Goal: Task Accomplishment & Management: Use online tool/utility

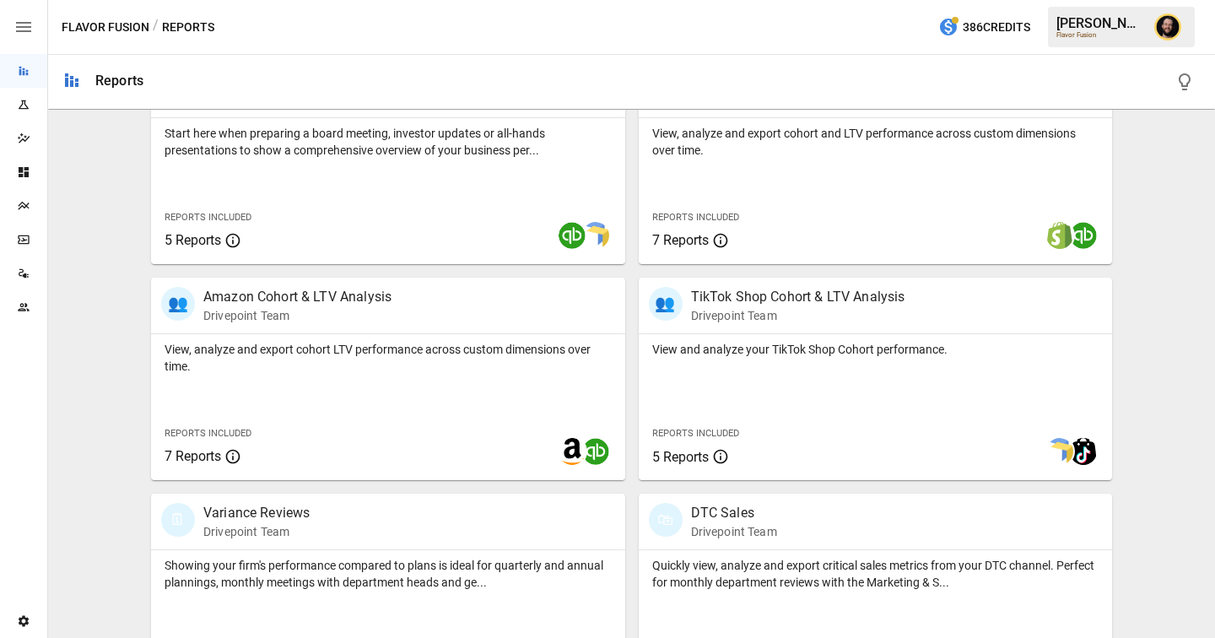
scroll to position [608, 0]
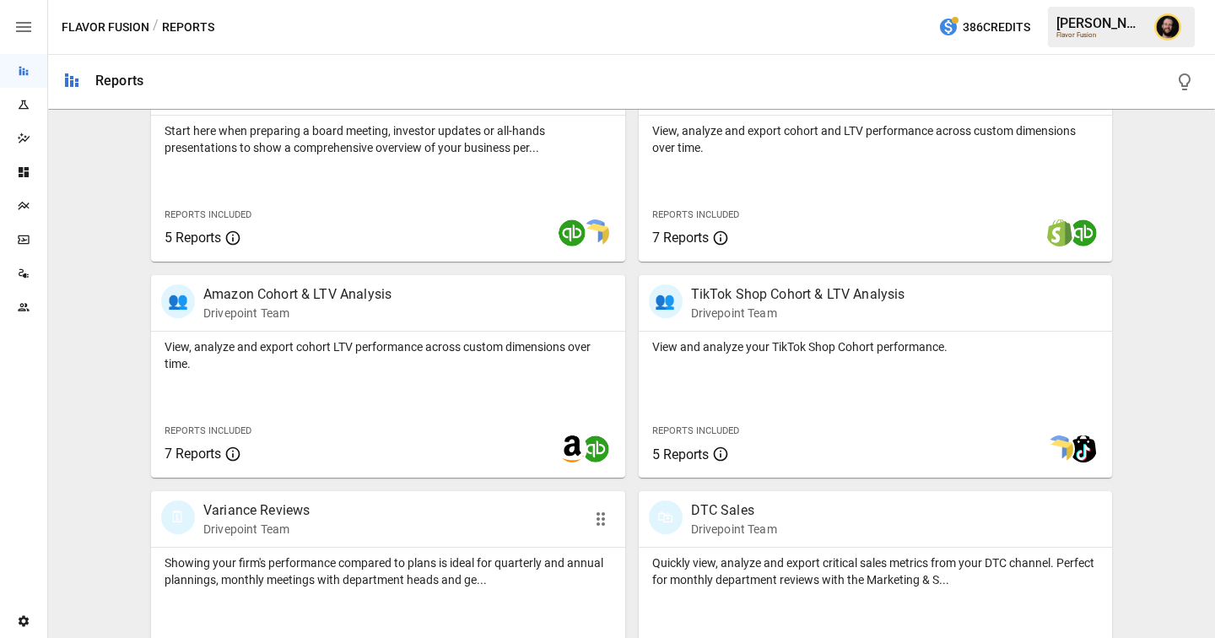
click at [385, 566] on p "Showing your firm's performance compared to plans is ideal for quarterly and an…" at bounding box center [388, 571] width 447 height 34
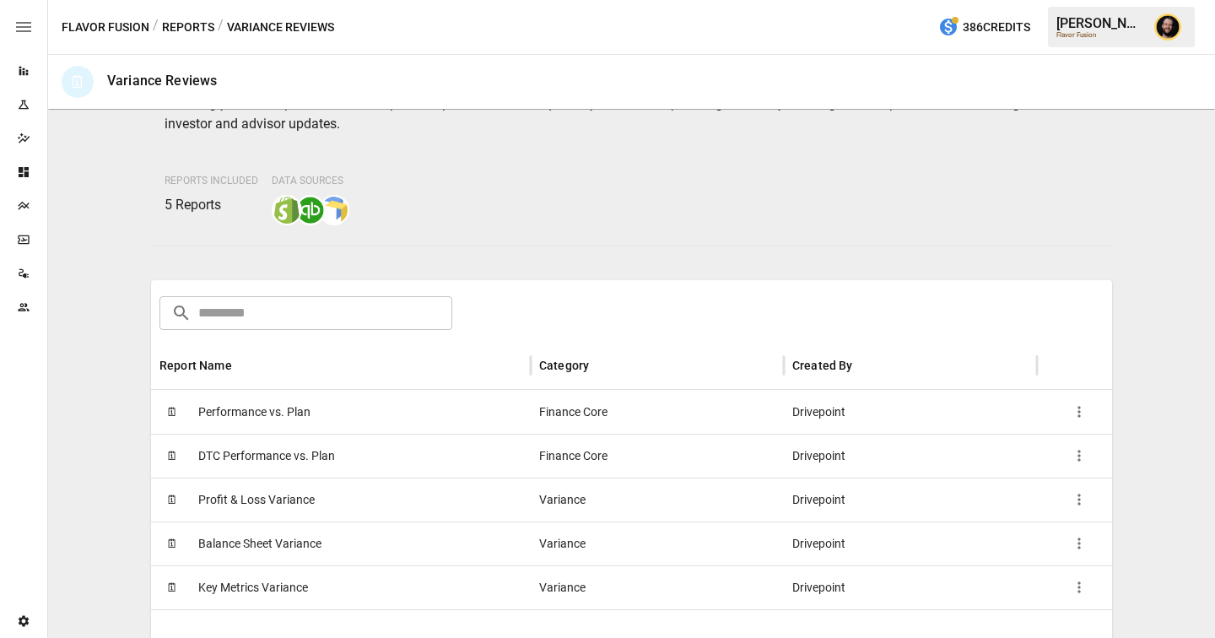
scroll to position [127, 0]
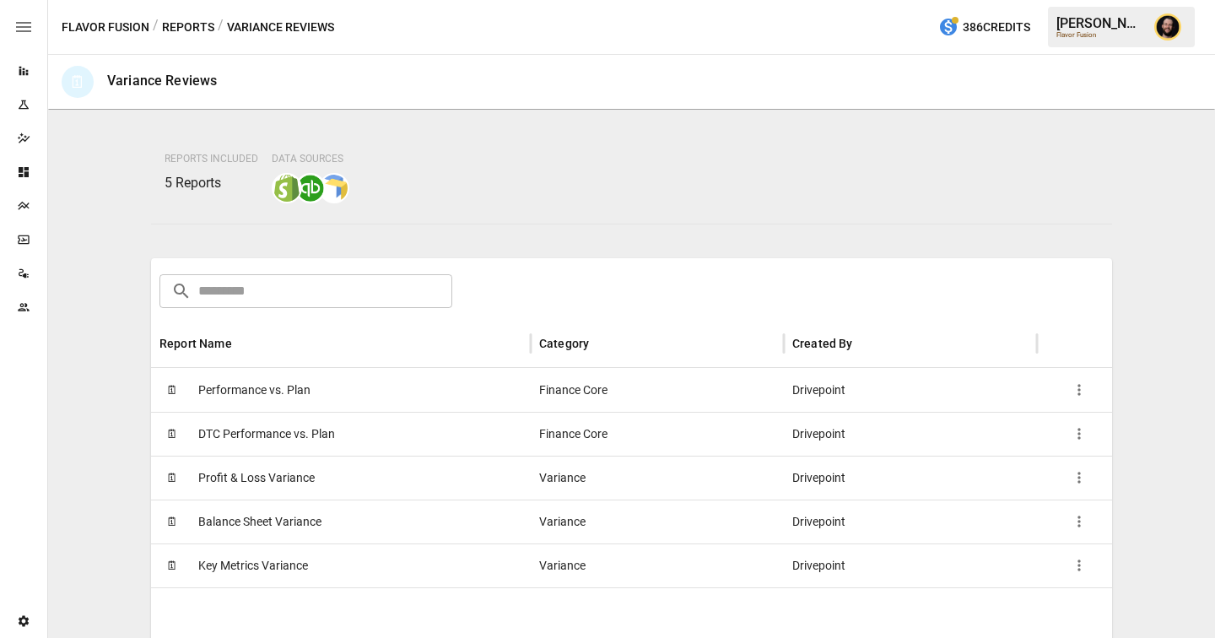
click at [375, 397] on div "🗓 Performance vs. Plan" at bounding box center [341, 390] width 380 height 44
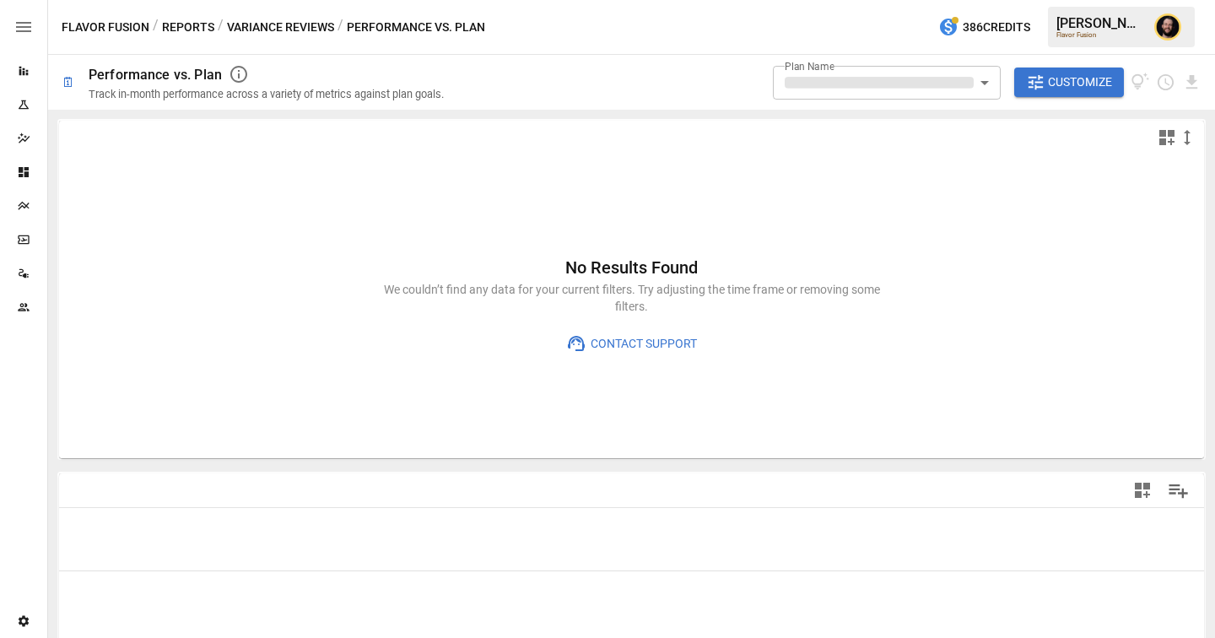
type input "**********"
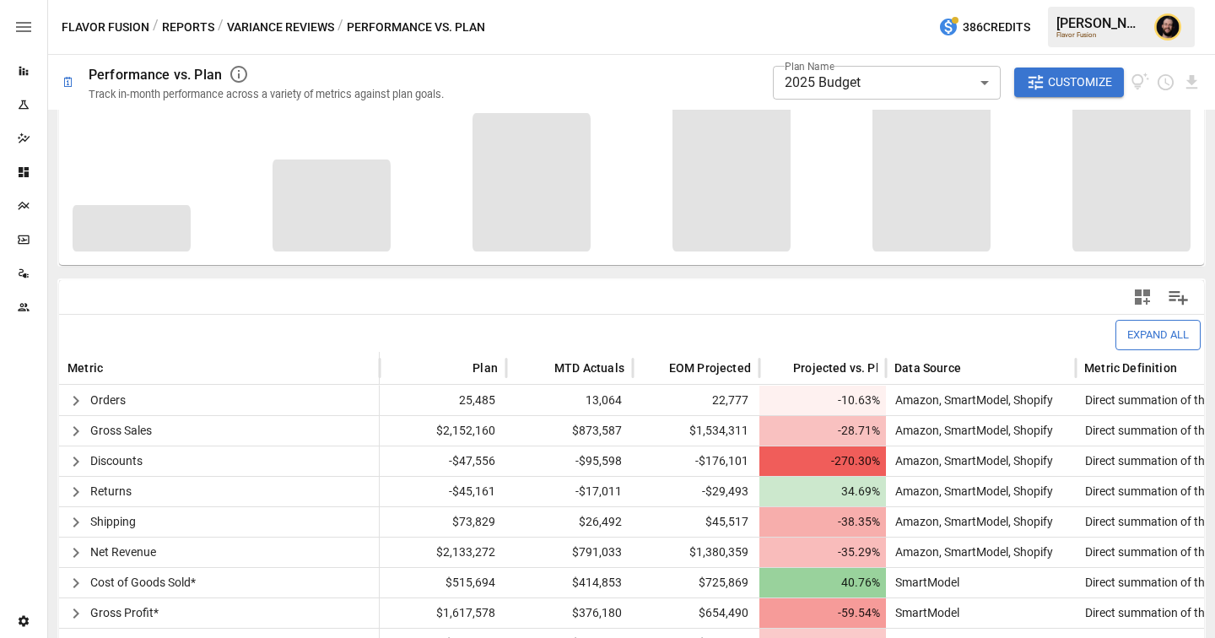
scroll to position [327, 0]
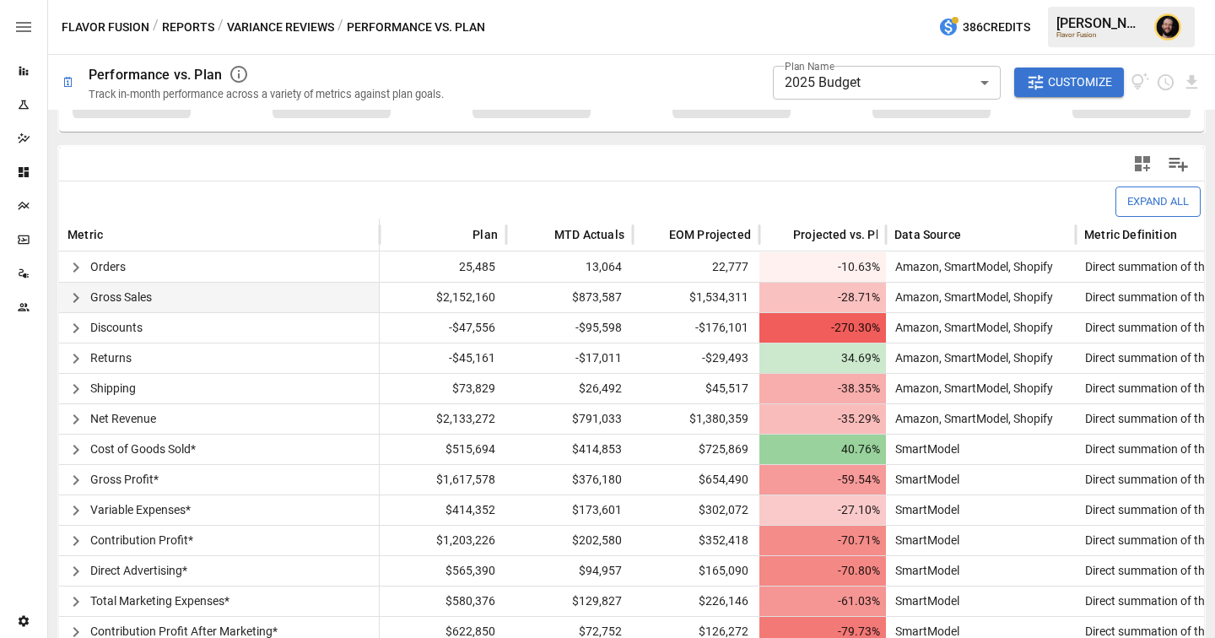
click at [77, 295] on icon "button" at bounding box center [76, 298] width 20 height 20
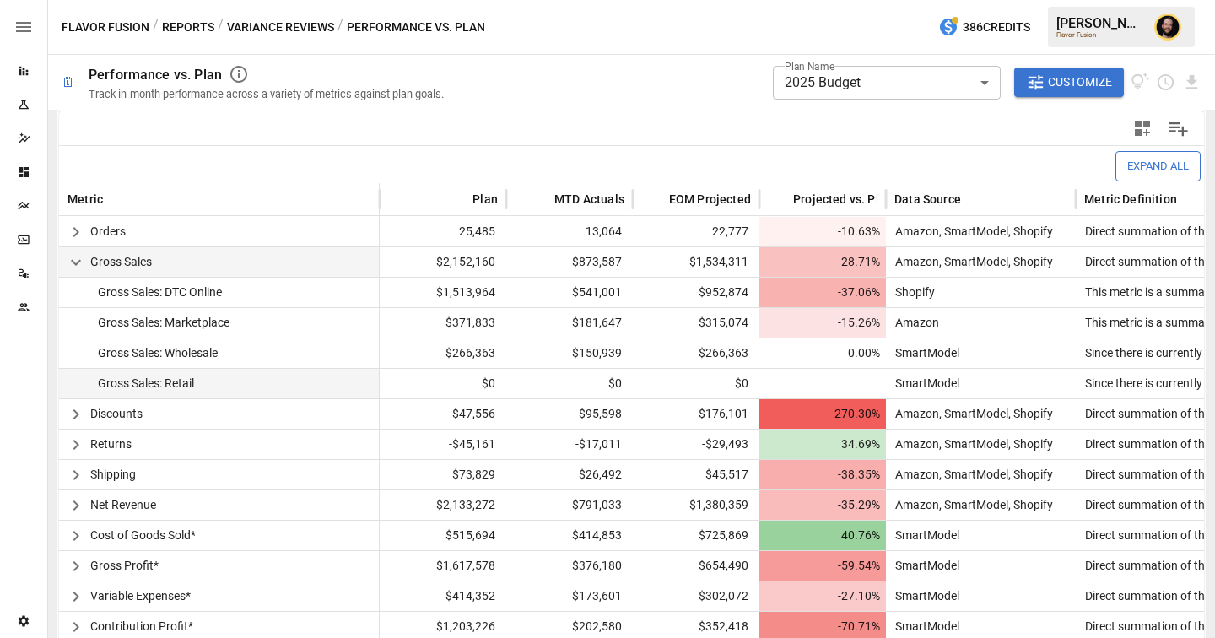
scroll to position [559, 0]
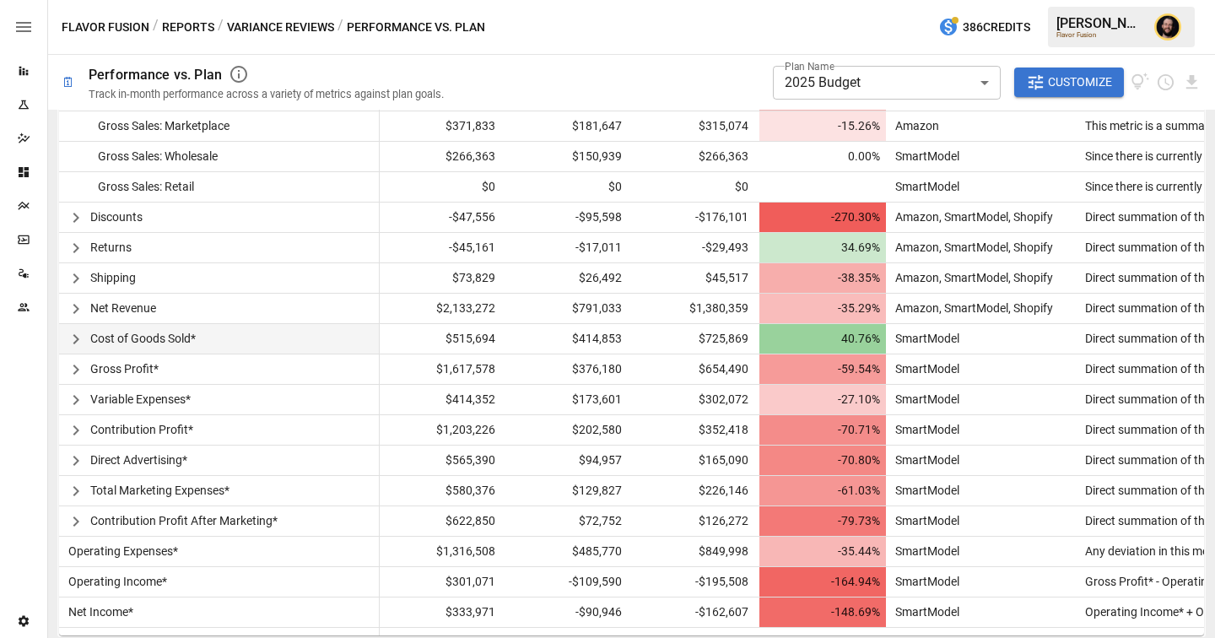
click at [74, 336] on icon "button" at bounding box center [76, 339] width 6 height 10
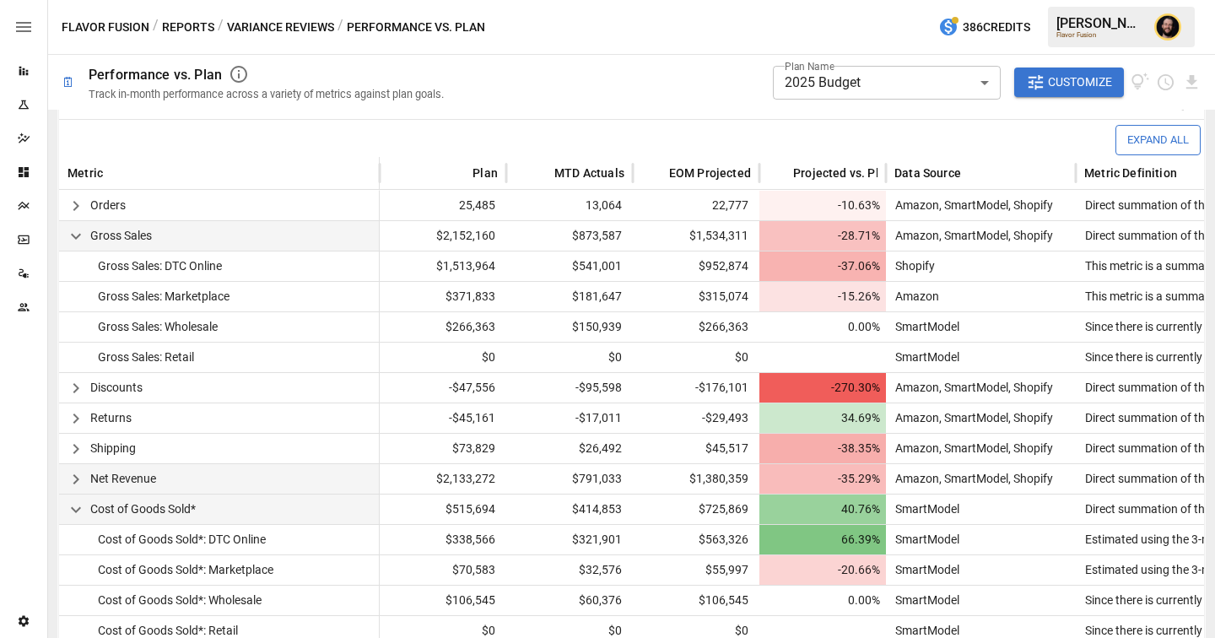
scroll to position [406, 0]
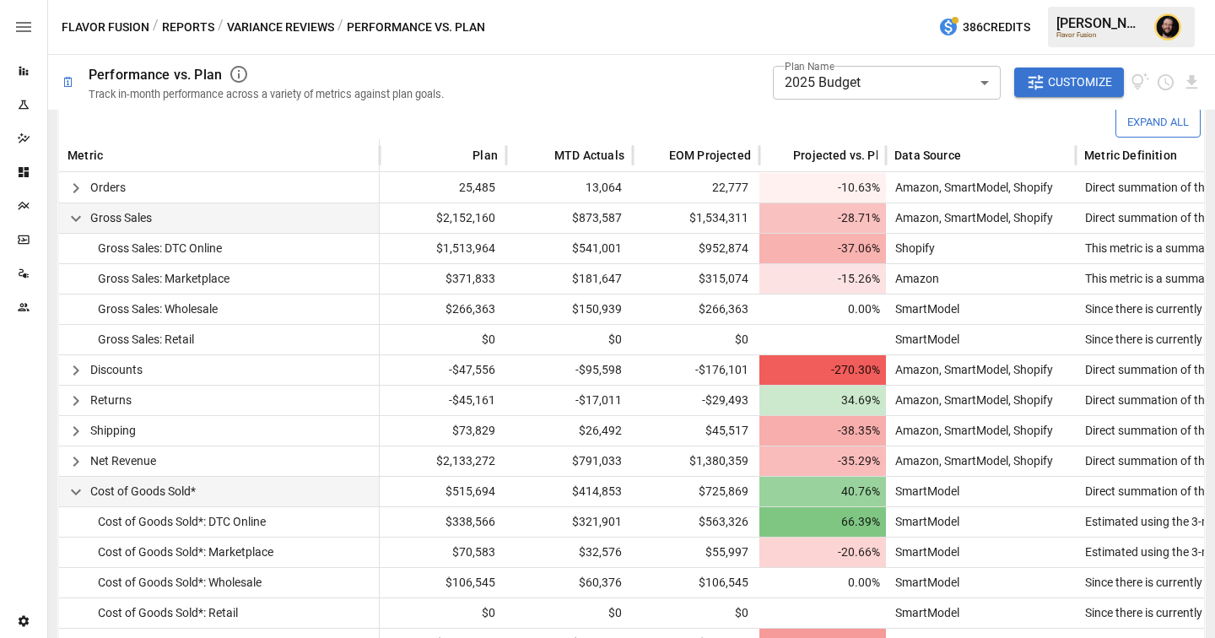
click at [792, 0] on body "**********" at bounding box center [607, 0] width 1215 height 0
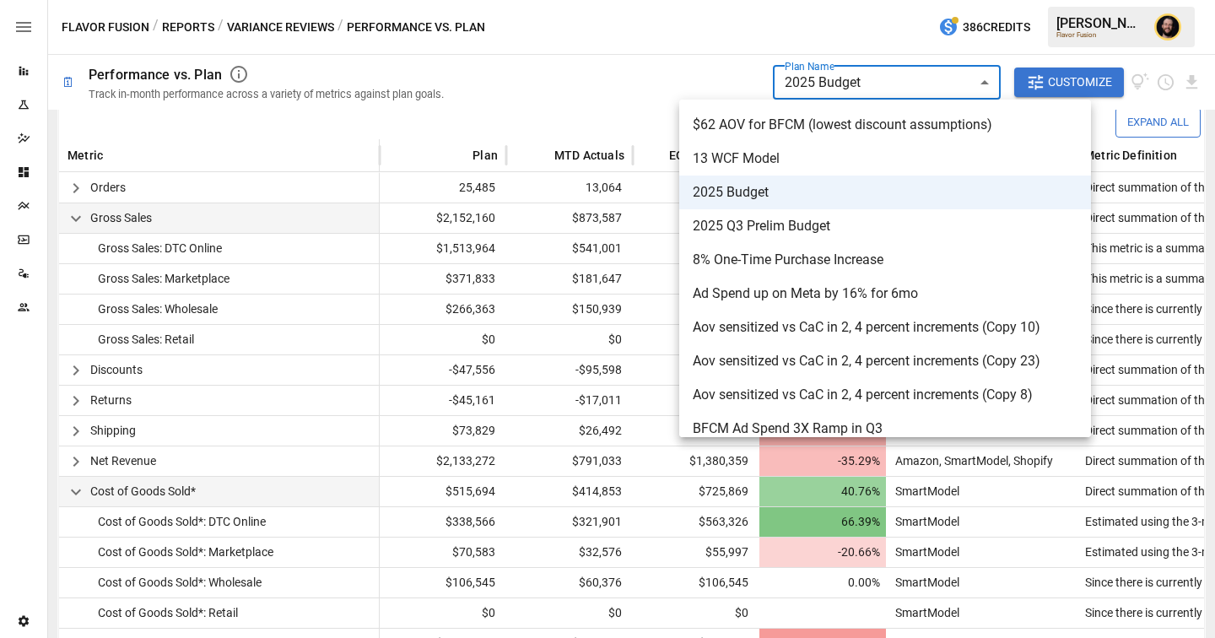
scroll to position [108, 0]
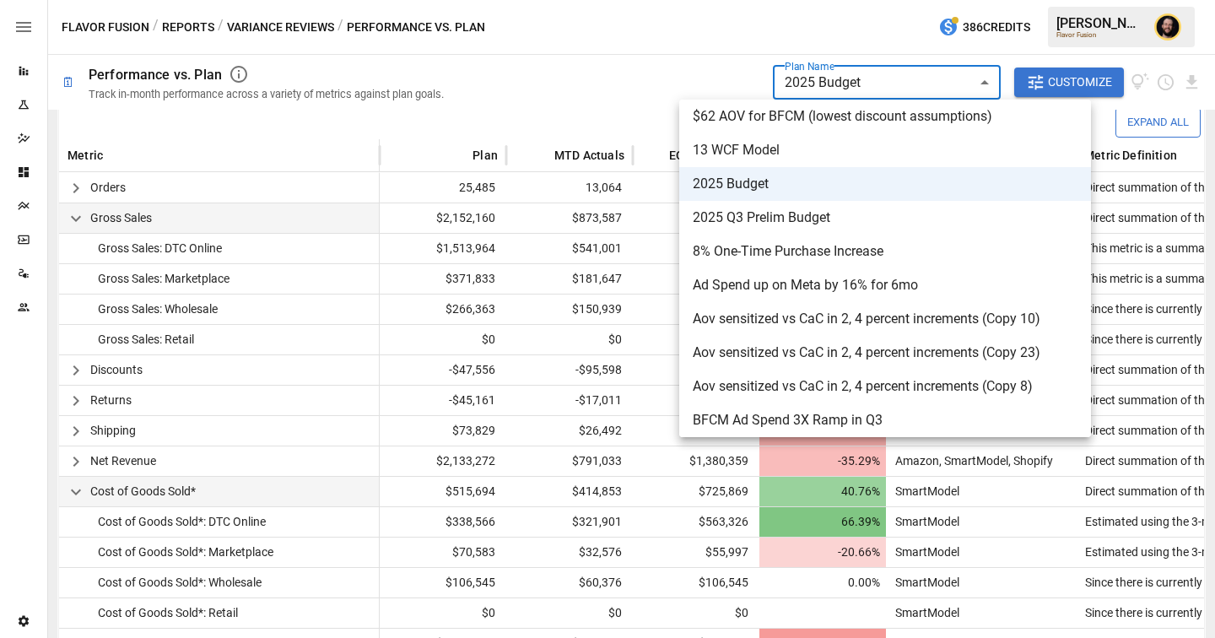
click at [811, 222] on span "2025 Q3 Prelim Budget" at bounding box center [885, 218] width 385 height 20
type input "**********"
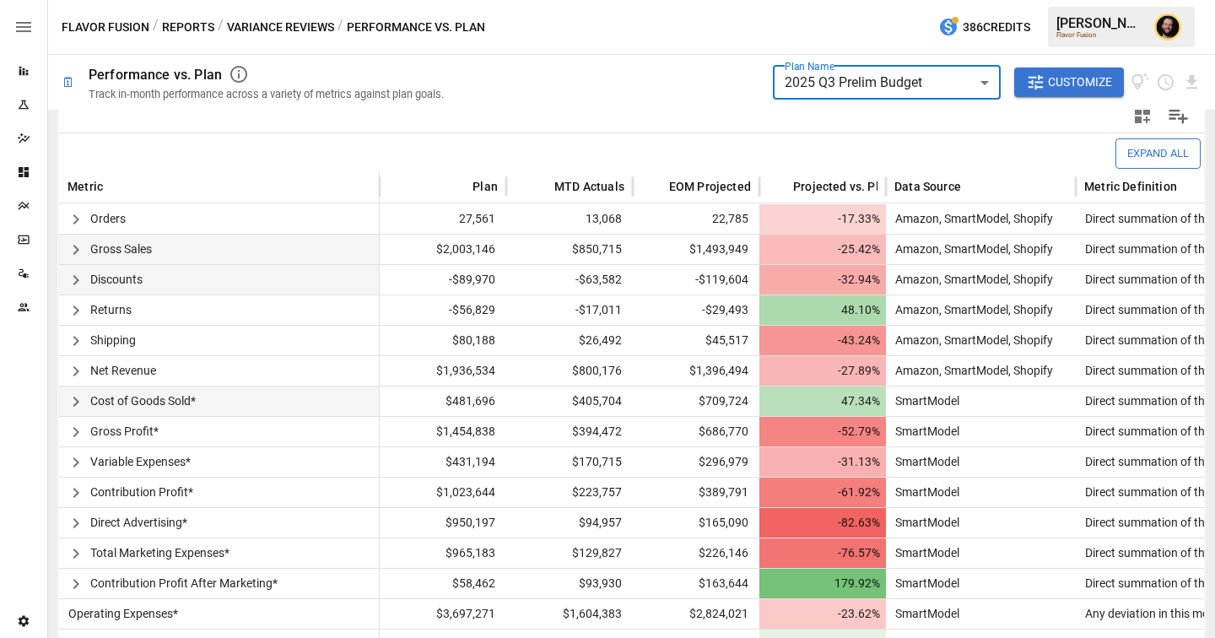
scroll to position [370, 0]
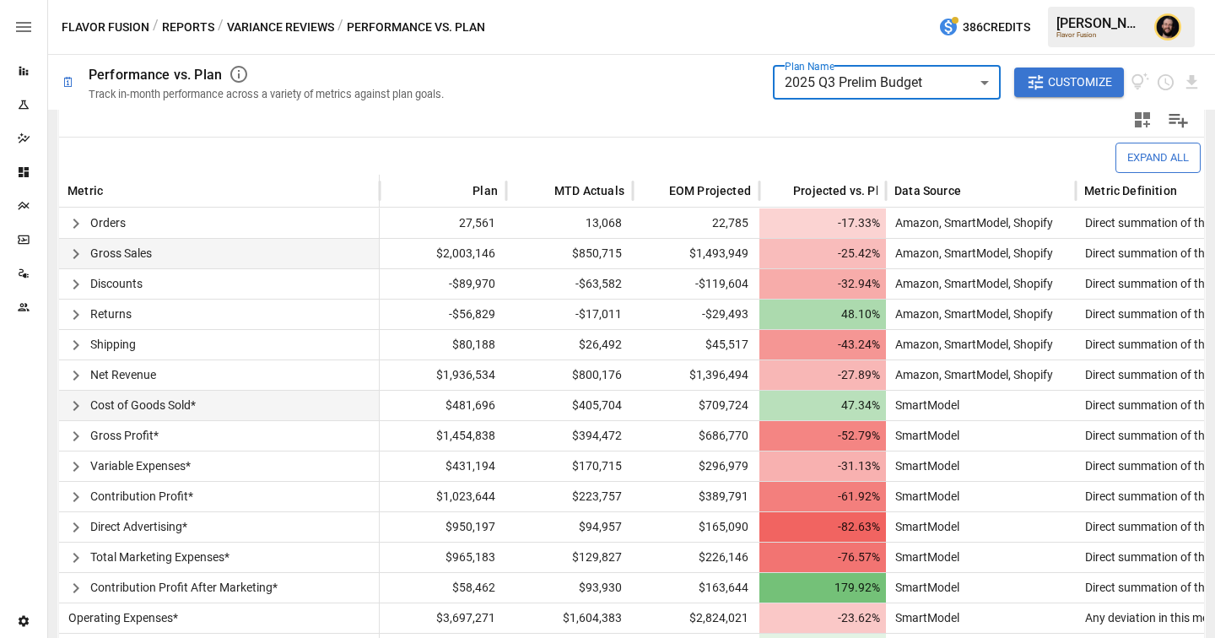
click at [892, 0] on body "**********" at bounding box center [607, 0] width 1215 height 0
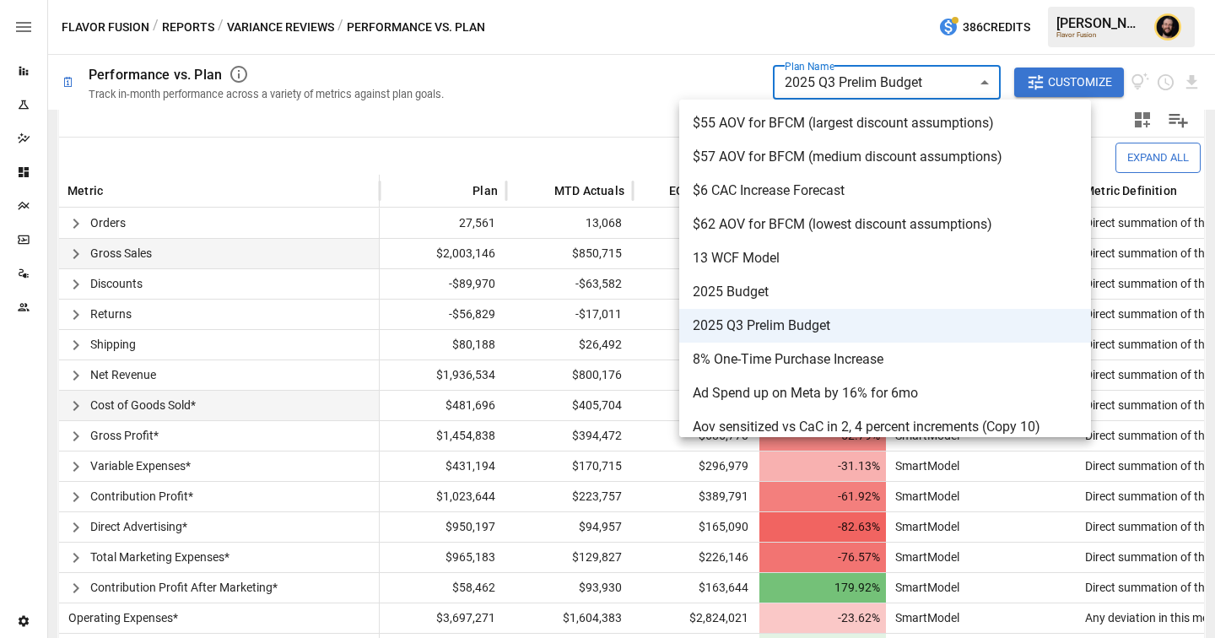
click at [562, 155] on div at bounding box center [607, 319] width 1215 height 638
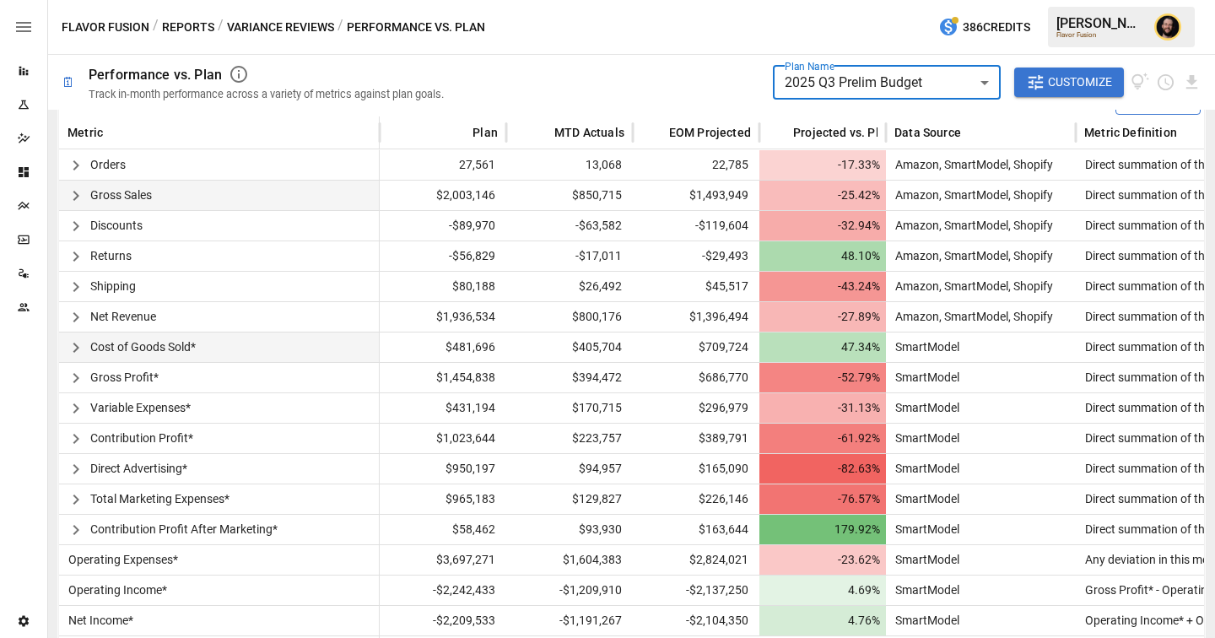
scroll to position [437, 0]
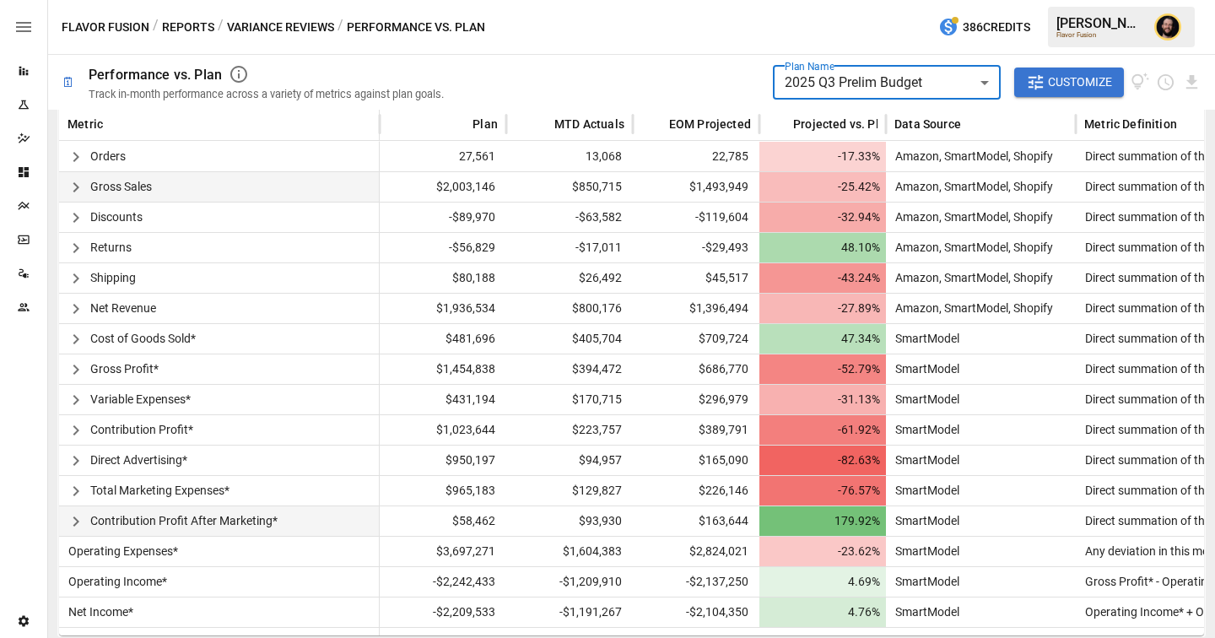
click at [75, 516] on icon "button" at bounding box center [76, 521] width 20 height 20
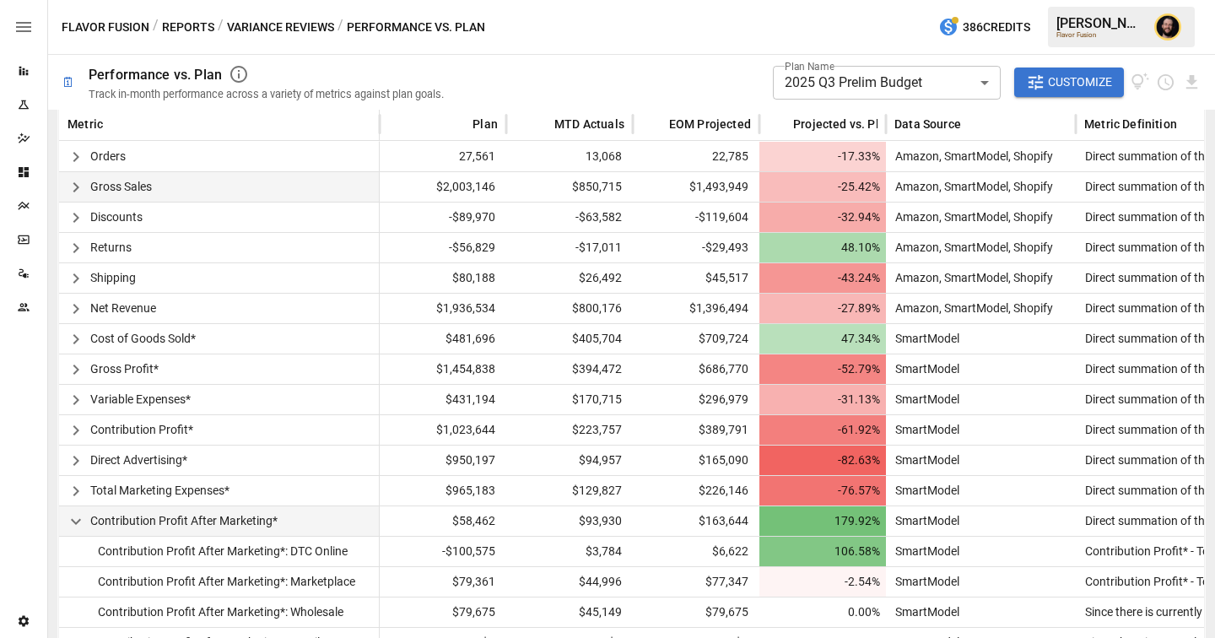
scroll to position [559, 0]
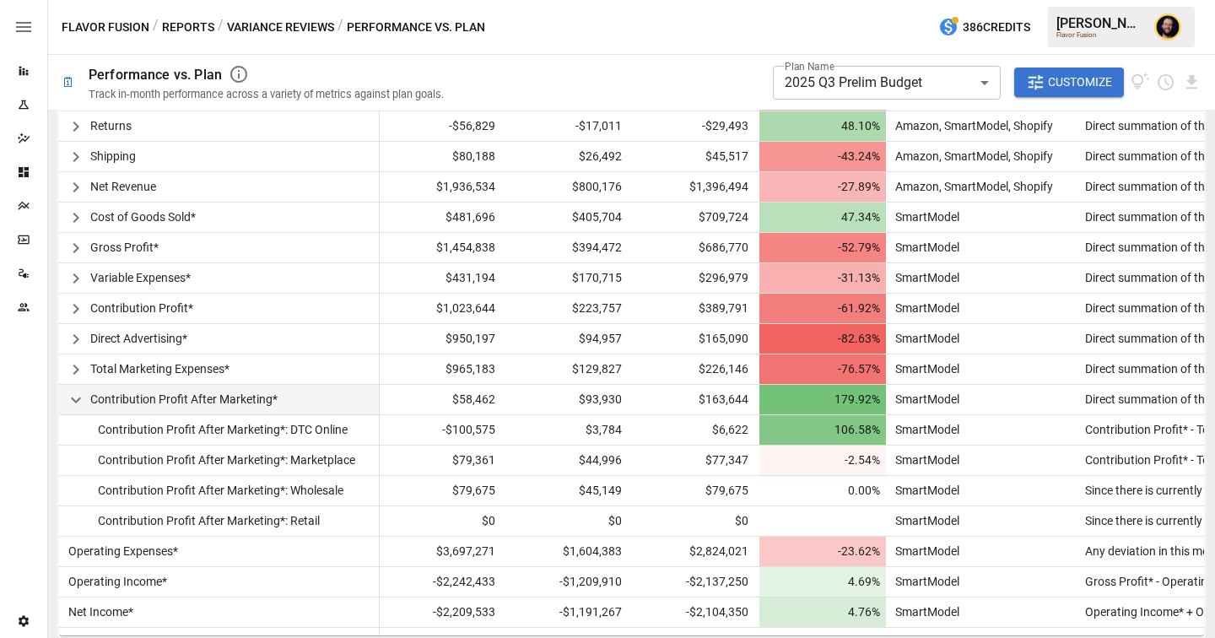
click at [188, 30] on button "Reports" at bounding box center [188, 27] width 52 height 21
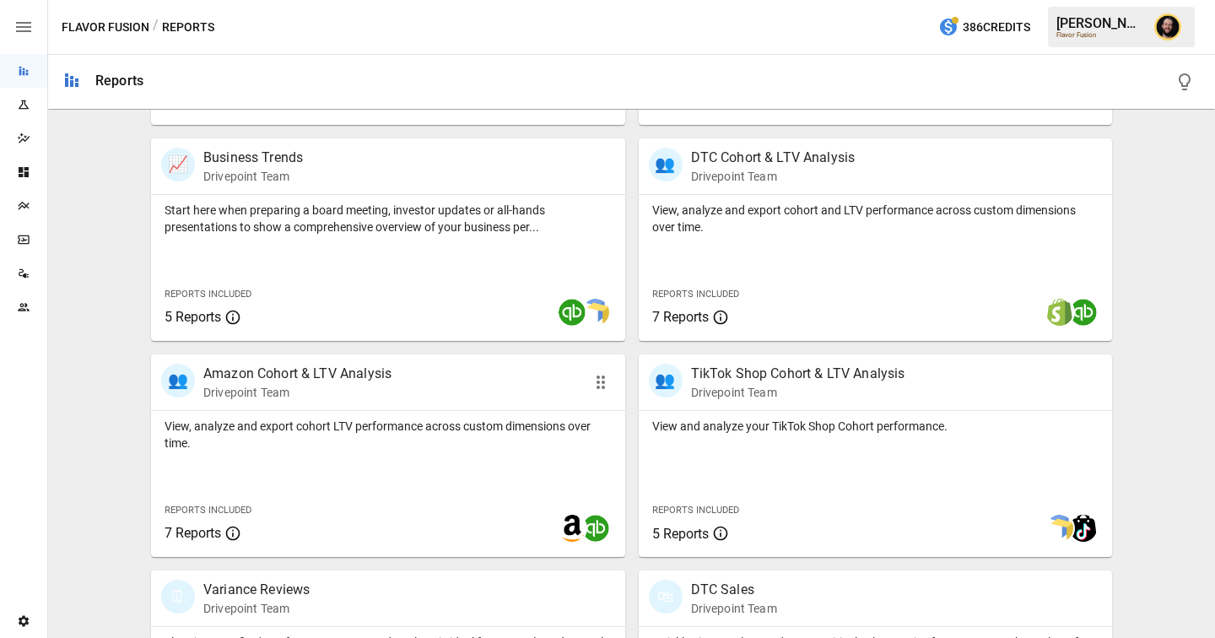
scroll to position [524, 0]
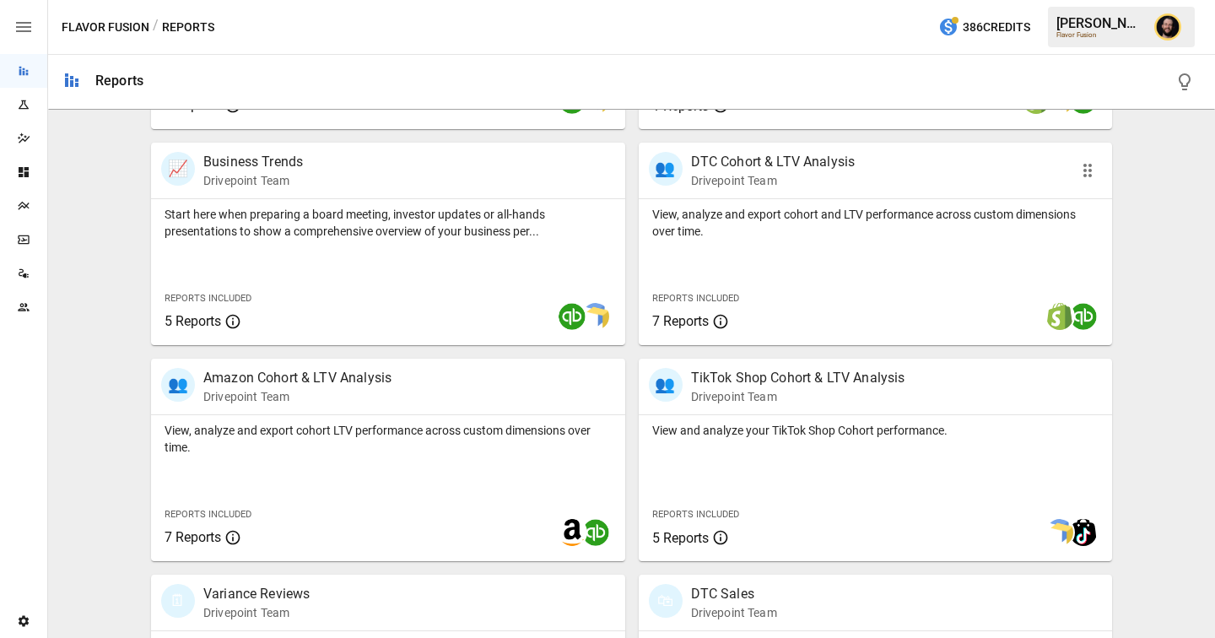
click at [808, 244] on div "View, analyze and export cohort and LTV performance across custom dimensions ov…" at bounding box center [876, 272] width 474 height 146
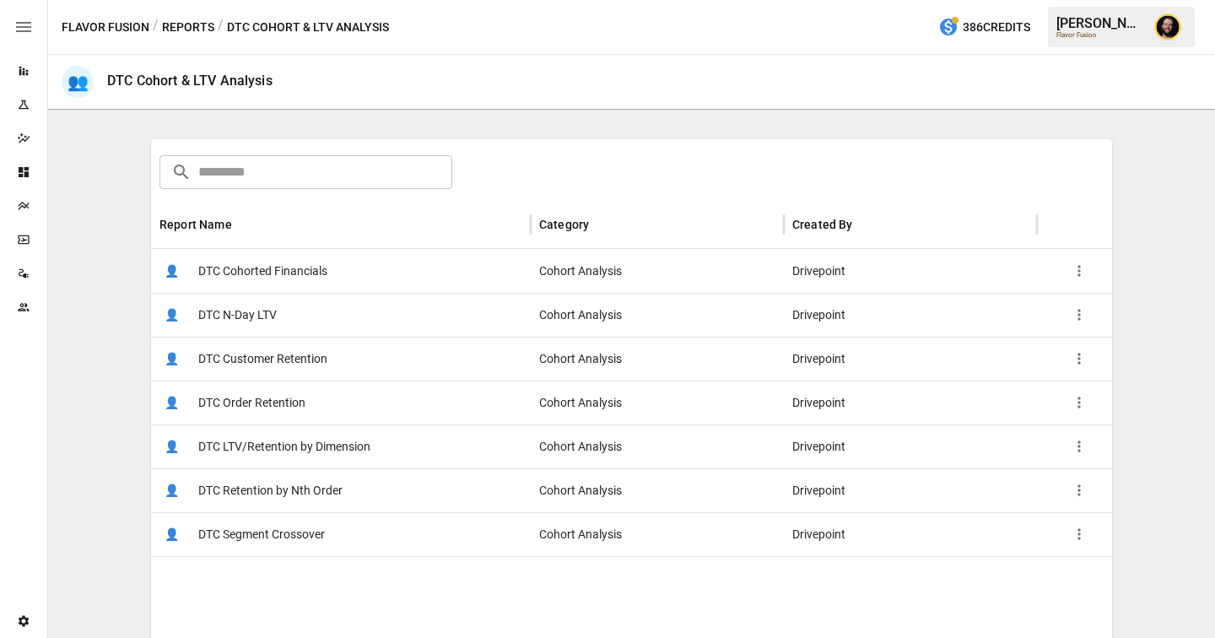
scroll to position [265, 0]
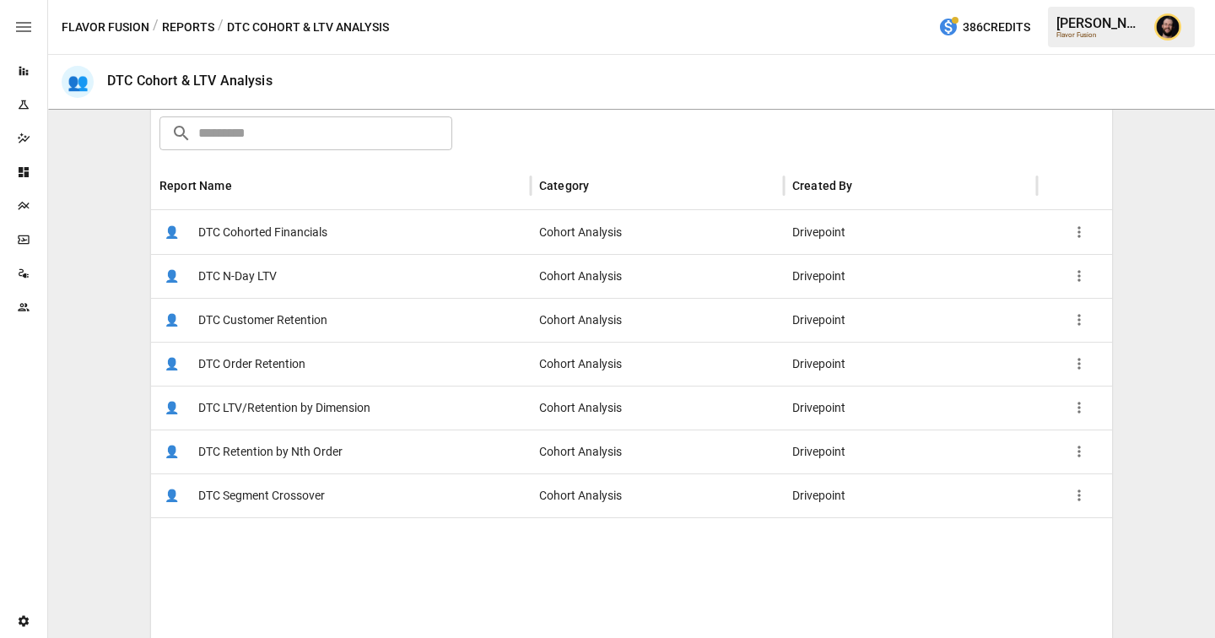
click at [398, 238] on div "👤 DTC Cohorted Financials" at bounding box center [341, 232] width 380 height 44
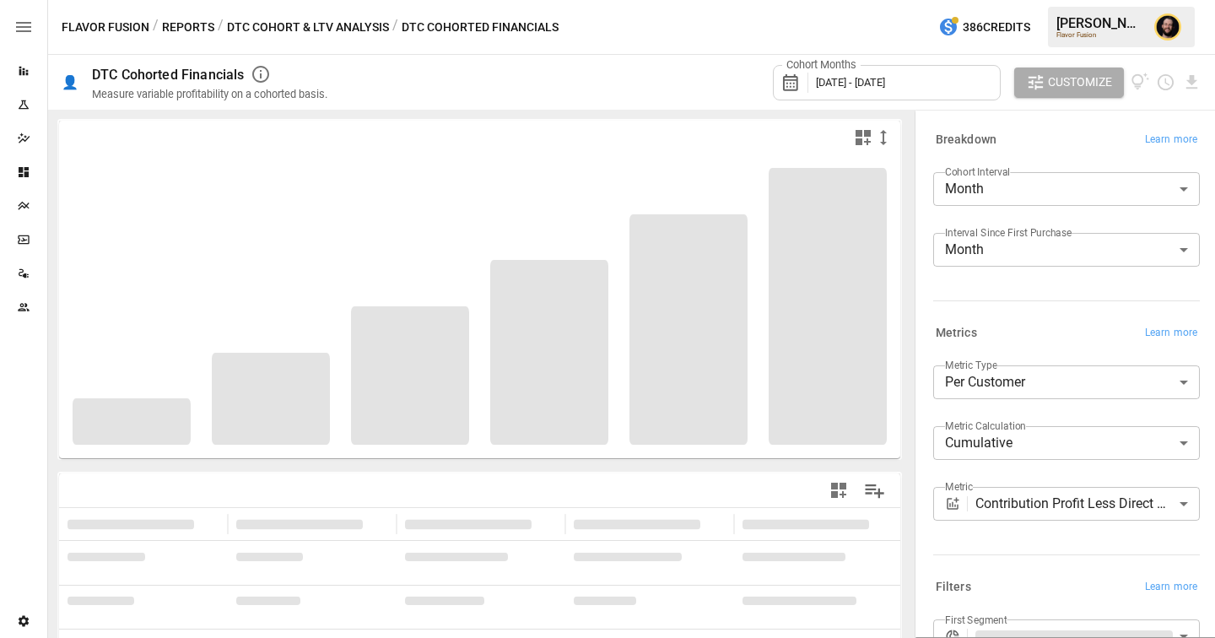
scroll to position [193, 0]
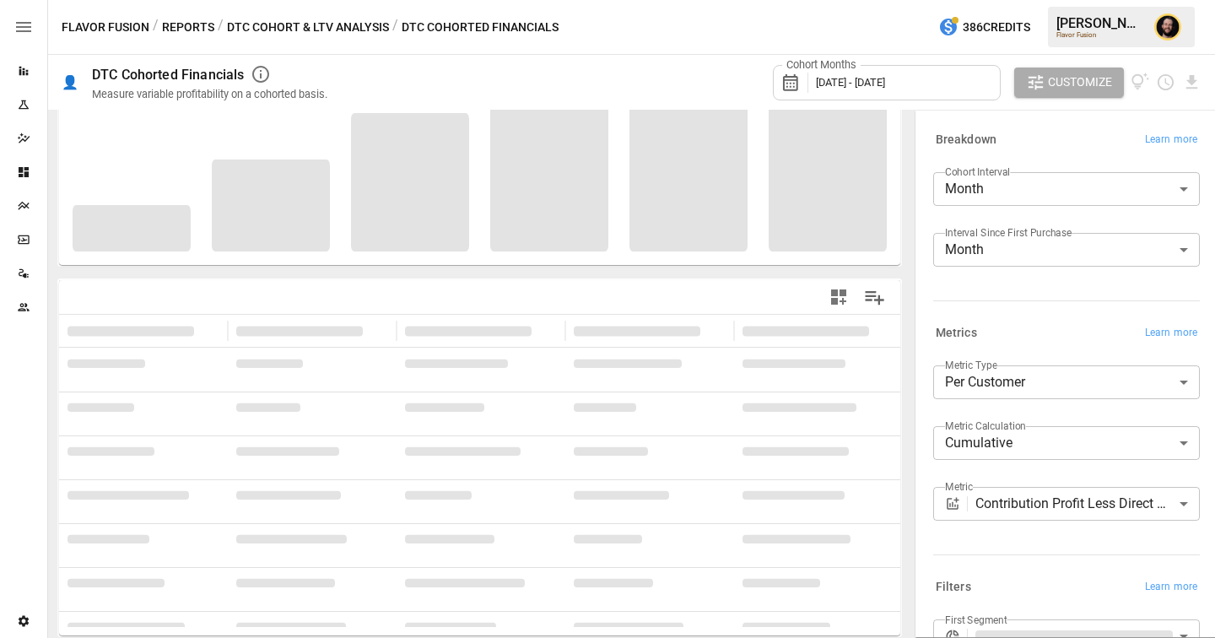
click at [1020, 0] on body "**********" at bounding box center [607, 0] width 1215 height 0
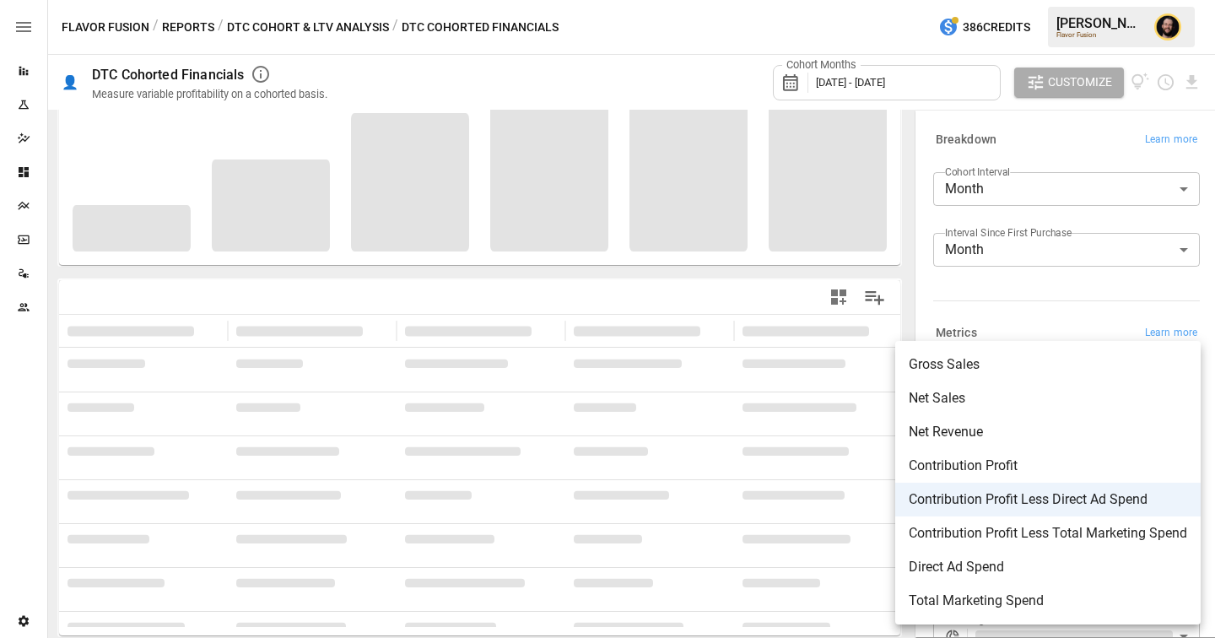
scroll to position [0, 0]
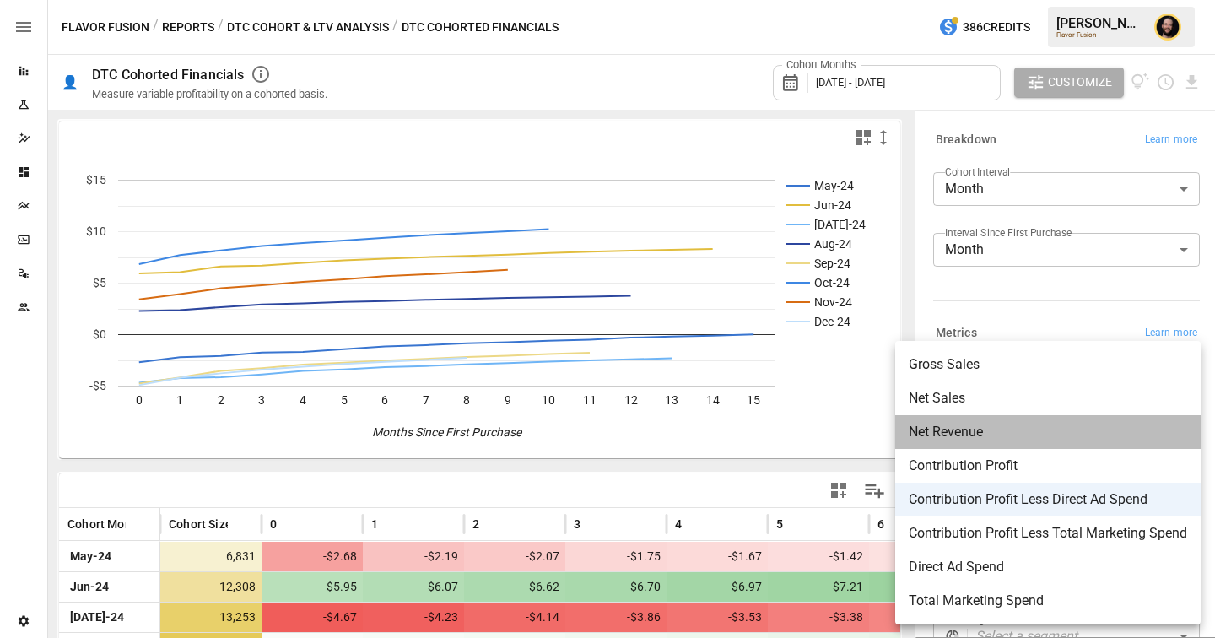
click at [956, 431] on span "Net Revenue" at bounding box center [1048, 432] width 278 height 20
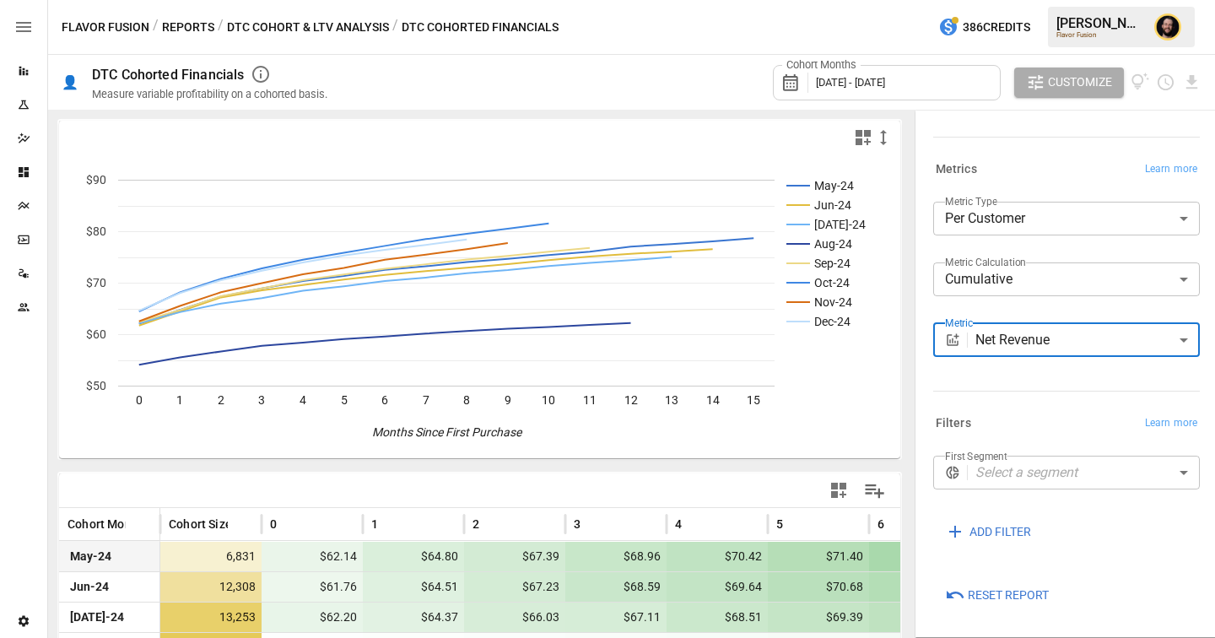
scroll to position [184, 0]
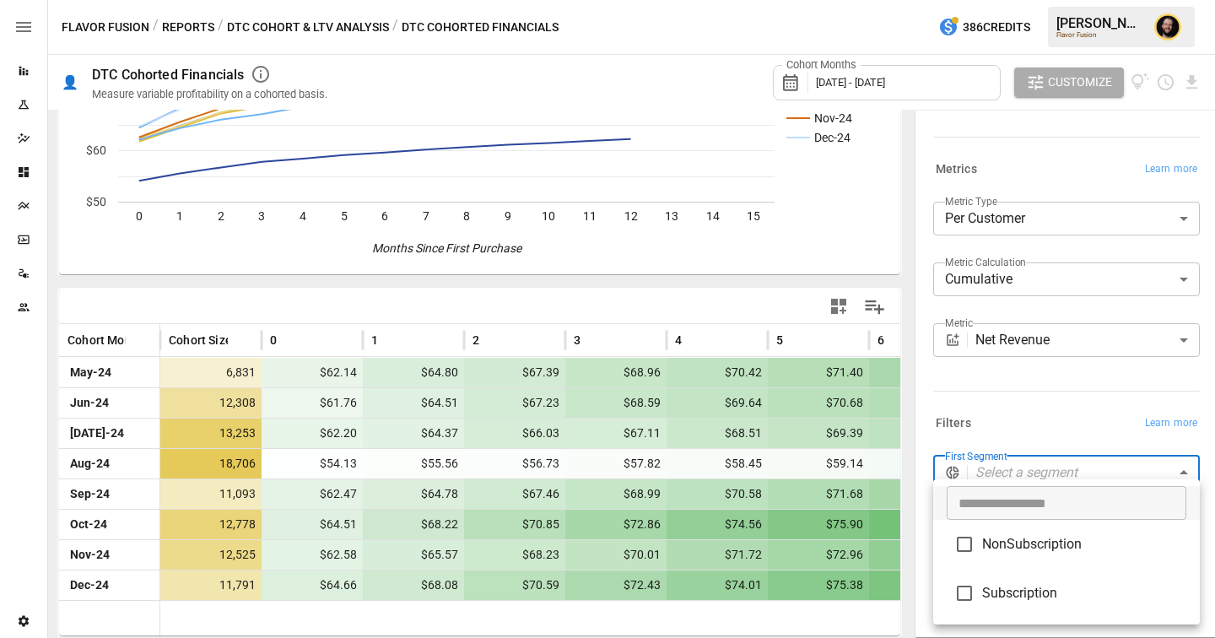
click at [1016, 0] on body "Reports Experiments Dazzler Studio Dashboards Plans SmartModel ™ Data Sources T…" at bounding box center [607, 0] width 1215 height 0
click at [1014, 405] on div at bounding box center [607, 319] width 1215 height 638
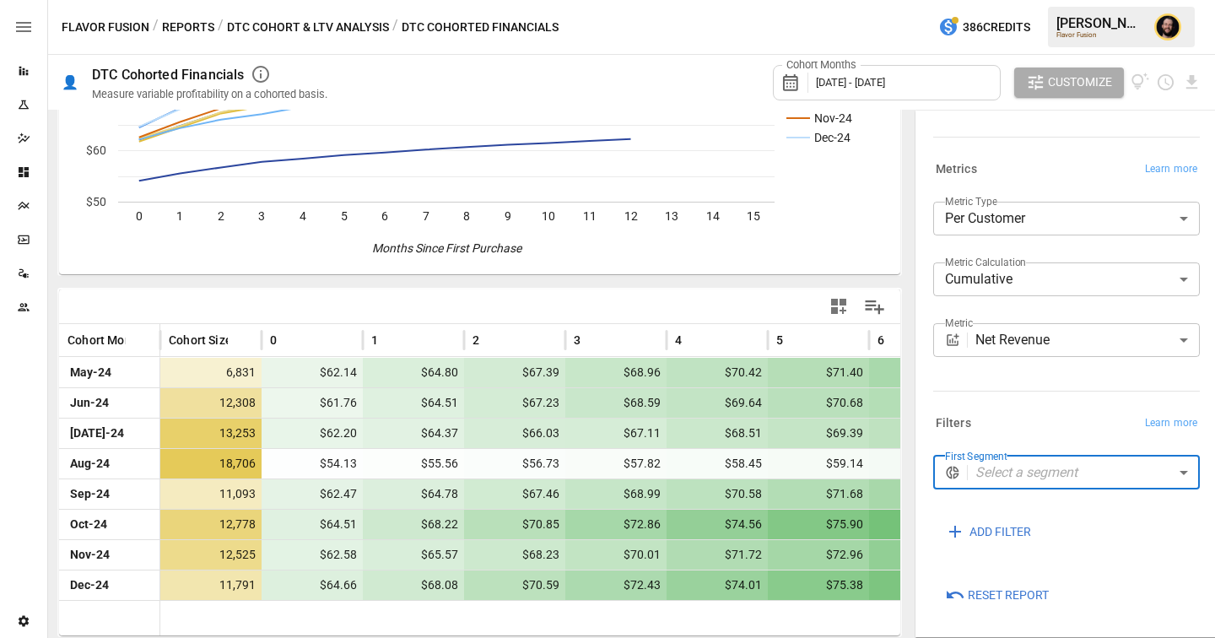
click at [1056, 0] on body "Reports Experiments Dazzler Studio Dashboards Plans SmartModel ™ Data Sources T…" at bounding box center [607, 0] width 1215 height 0
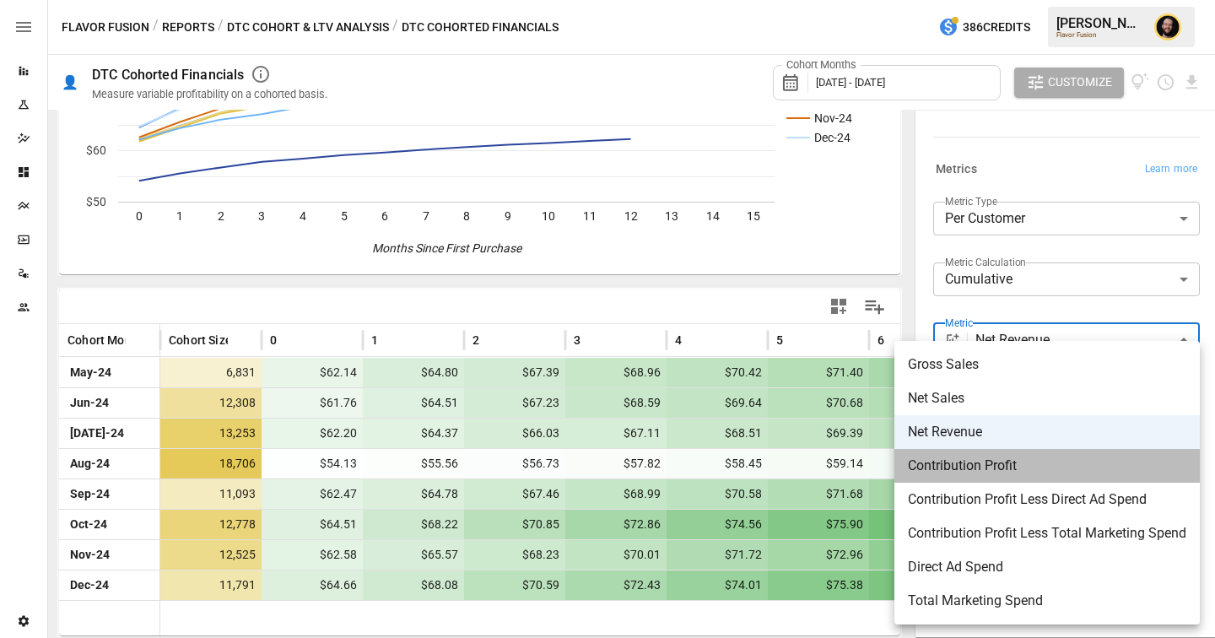
click at [968, 469] on span "Contribution Profit" at bounding box center [1047, 466] width 278 height 20
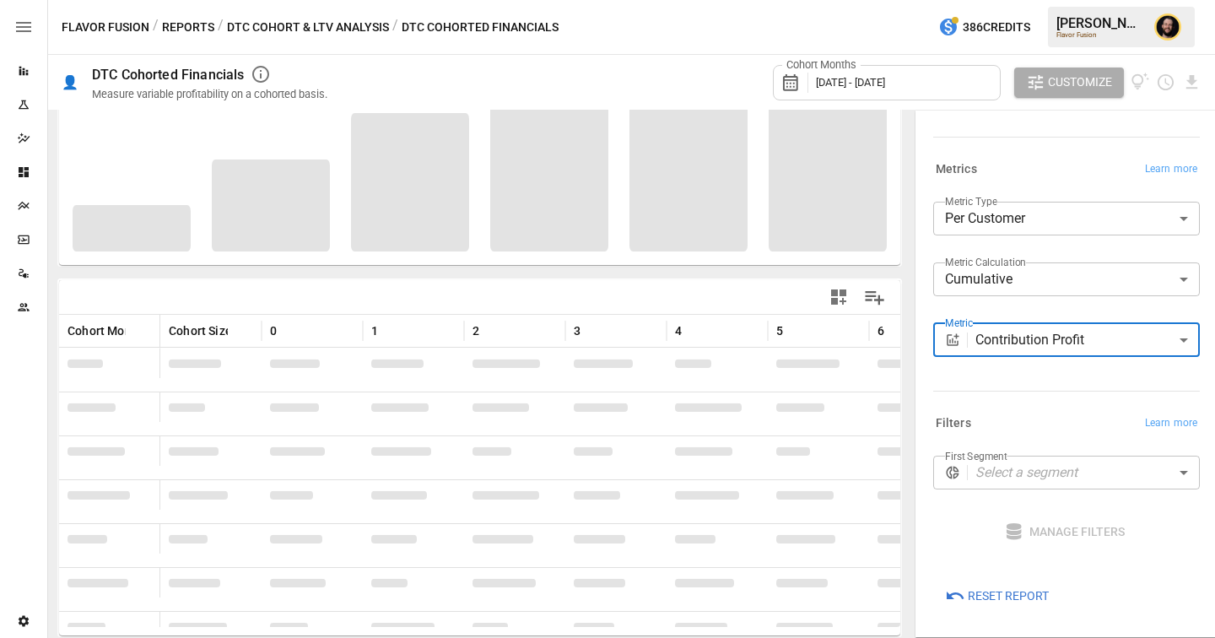
scroll to position [184, 0]
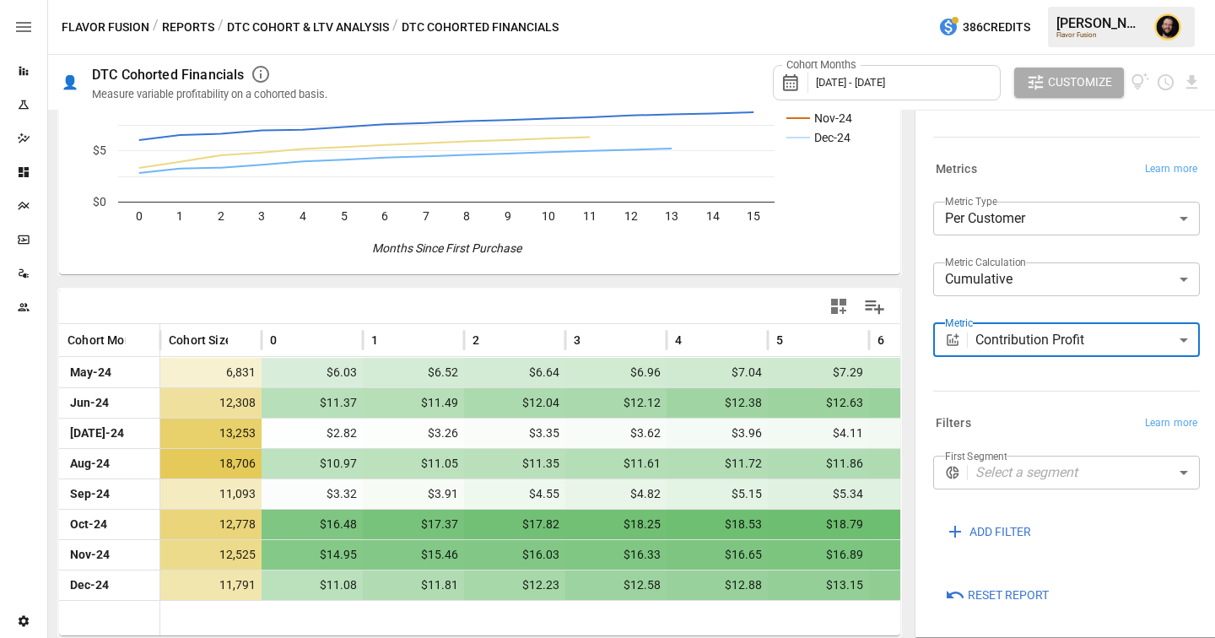
click at [1010, 0] on body "Reports Experiments Dazzler Studio Dashboards Plans SmartModel ™ Data Sources T…" at bounding box center [607, 0] width 1215 height 0
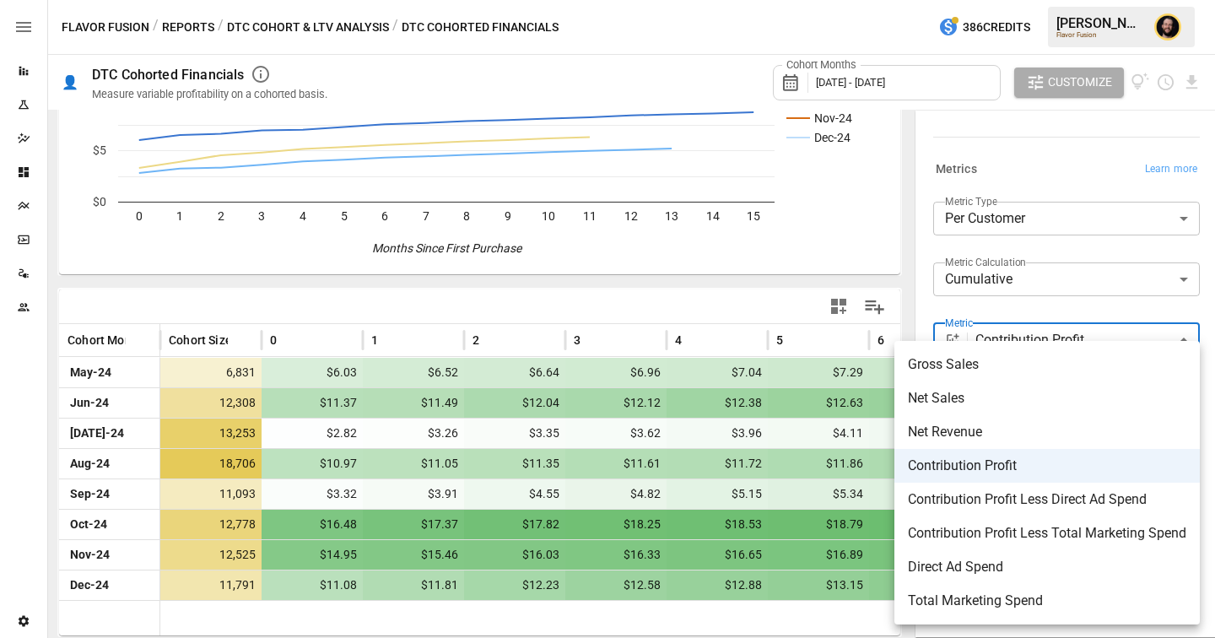
click at [1015, 503] on span "Contribution Profit Less Direct Ad Spend" at bounding box center [1047, 499] width 278 height 20
type input "**********"
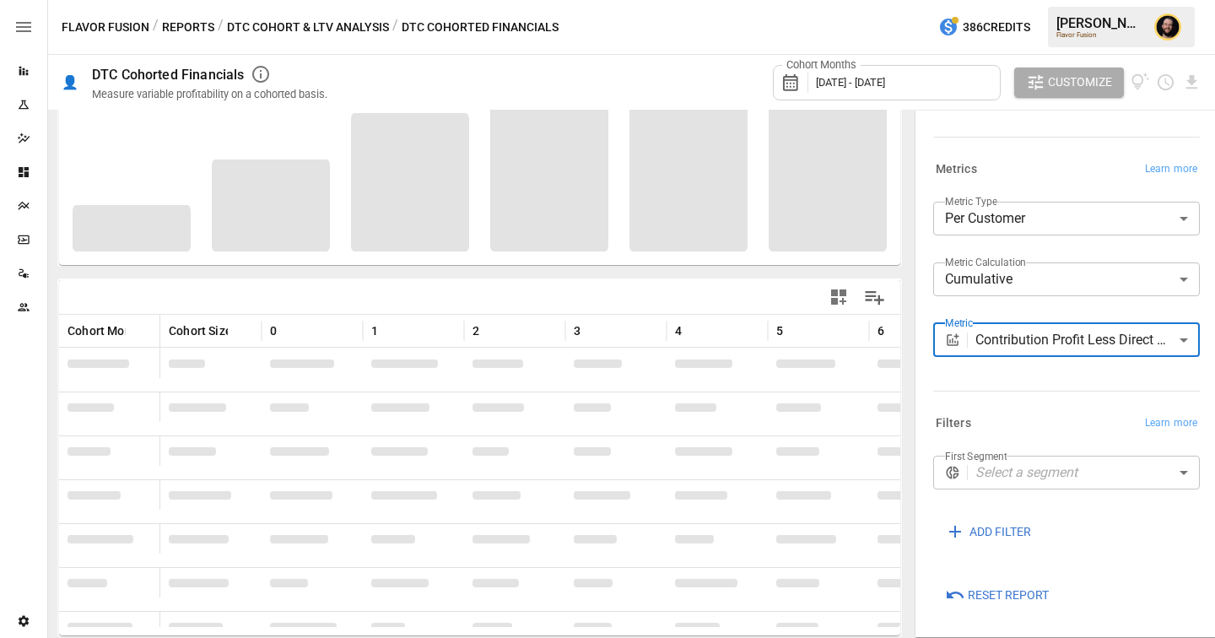
scroll to position [184, 0]
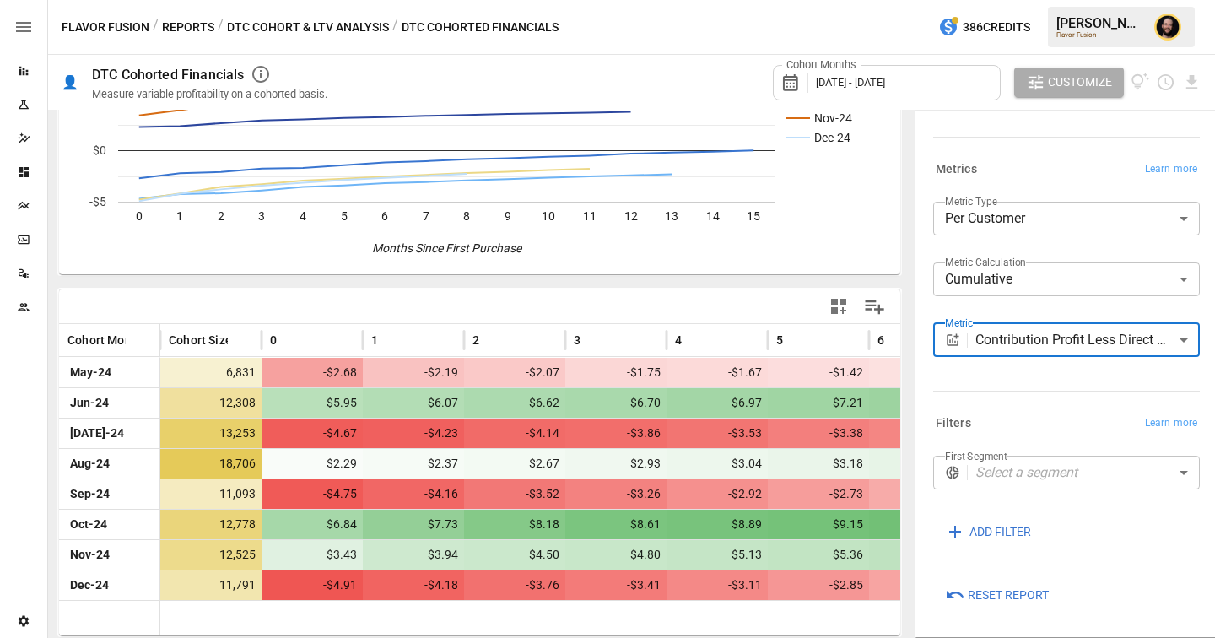
click at [1012, 0] on body "Reports Experiments Dazzler Studio Dashboards Plans SmartModel ™ Data Sources T…" at bounding box center [607, 0] width 1215 height 0
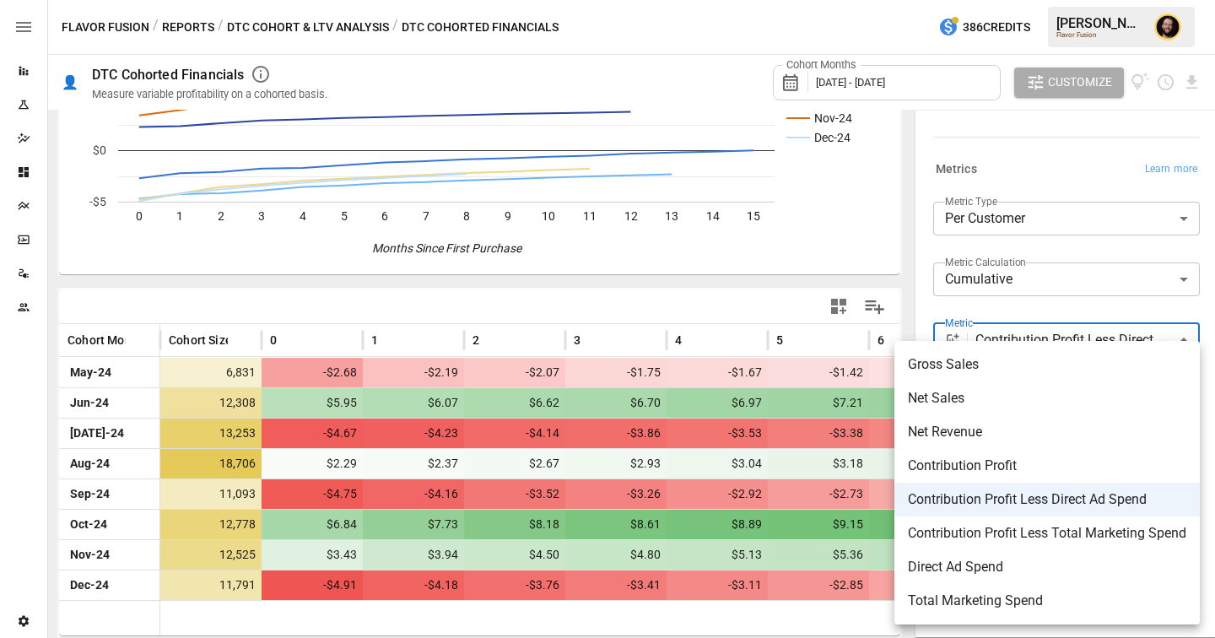
click at [180, 34] on div at bounding box center [607, 319] width 1215 height 638
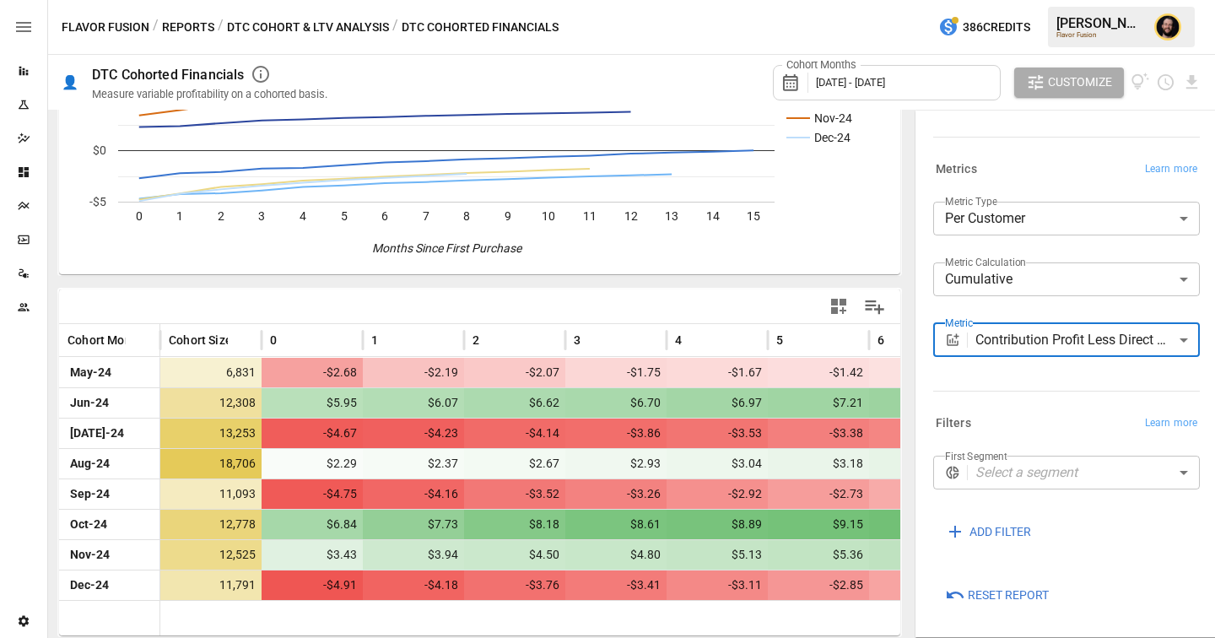
click at [187, 28] on button "Reports" at bounding box center [188, 27] width 52 height 21
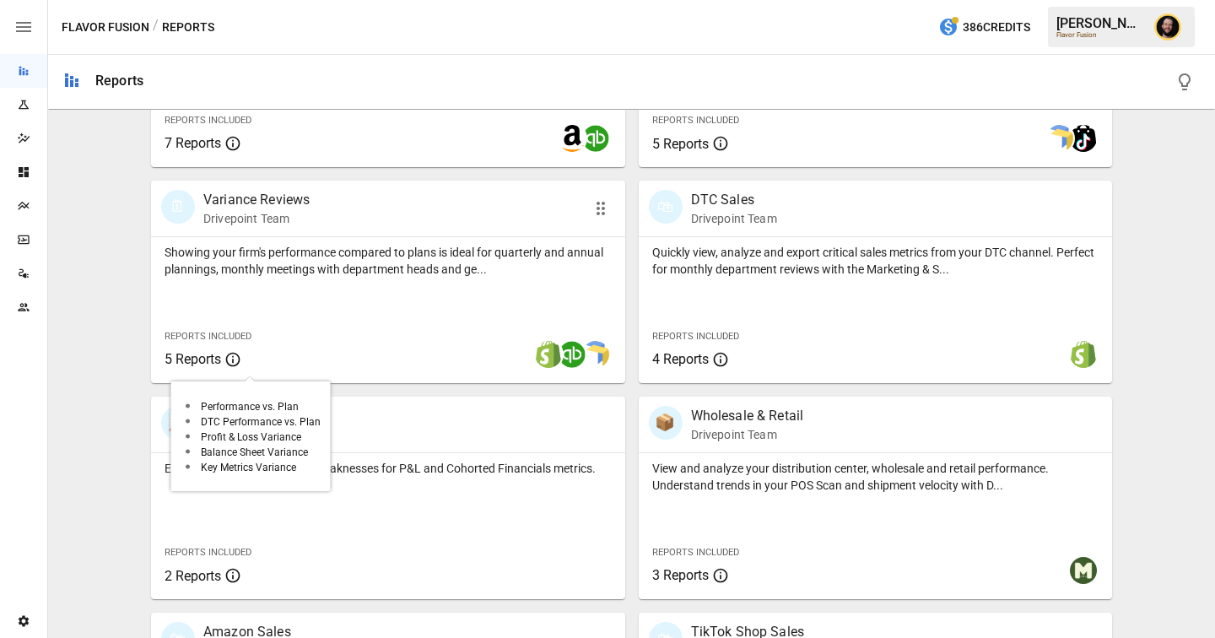
scroll to position [657, 0]
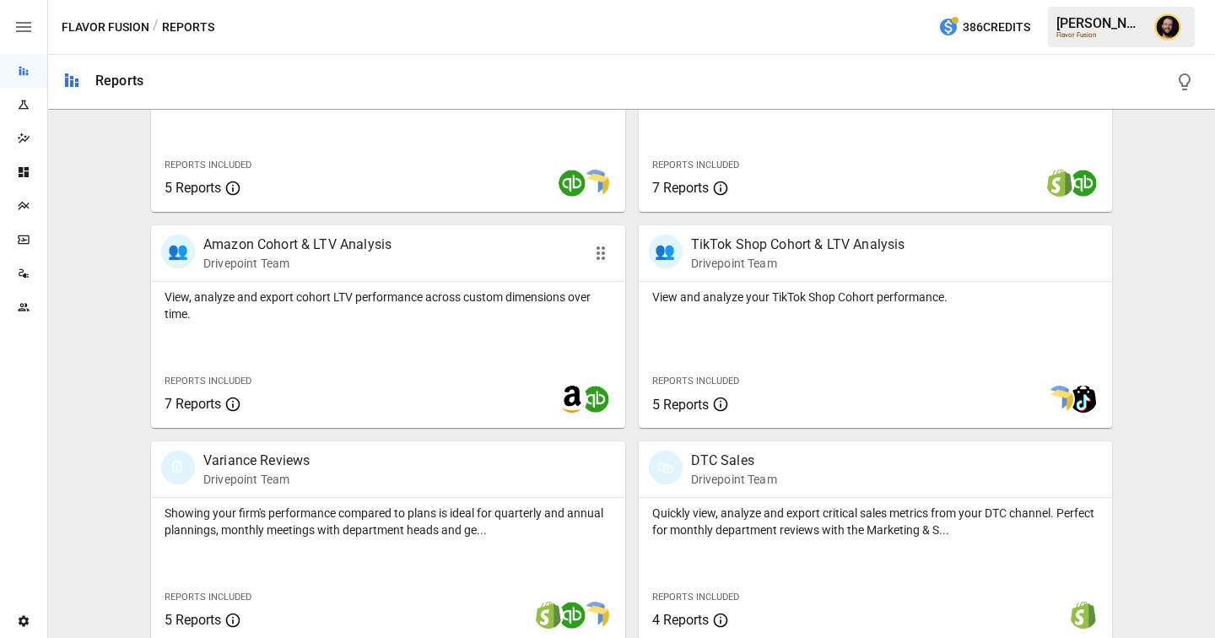
click at [320, 332] on div "View, analyze and export cohort LTV performance across custom dimensions over t…" at bounding box center [388, 355] width 474 height 146
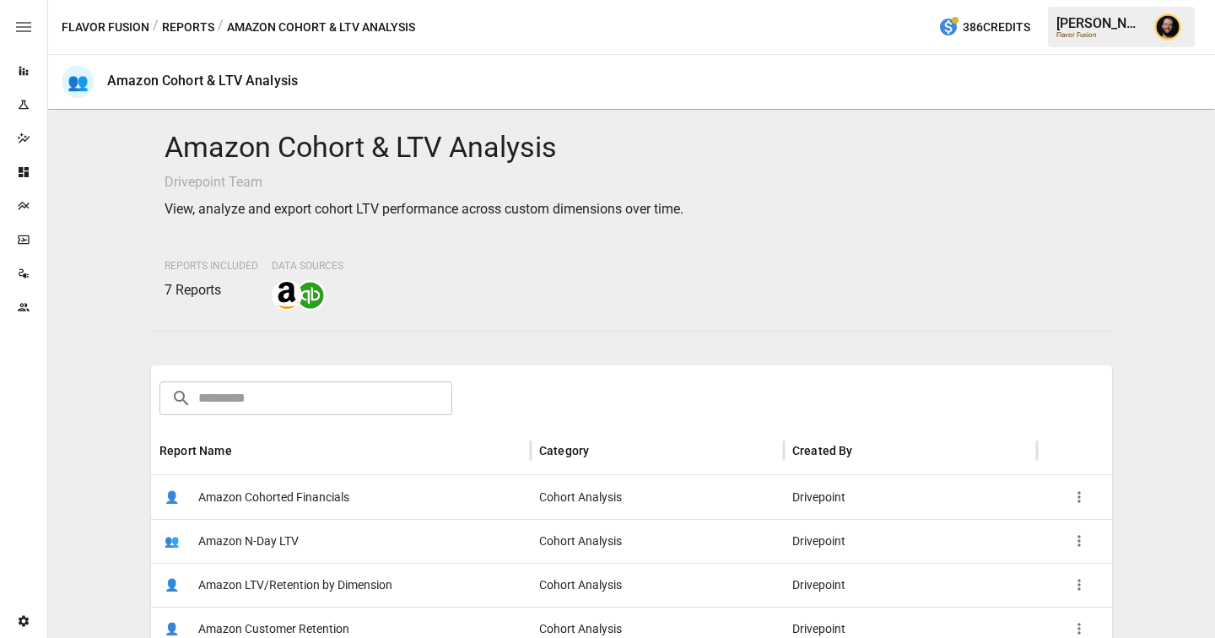
click at [350, 500] on div "👤 Amazon Cohorted Financials" at bounding box center [341, 497] width 380 height 44
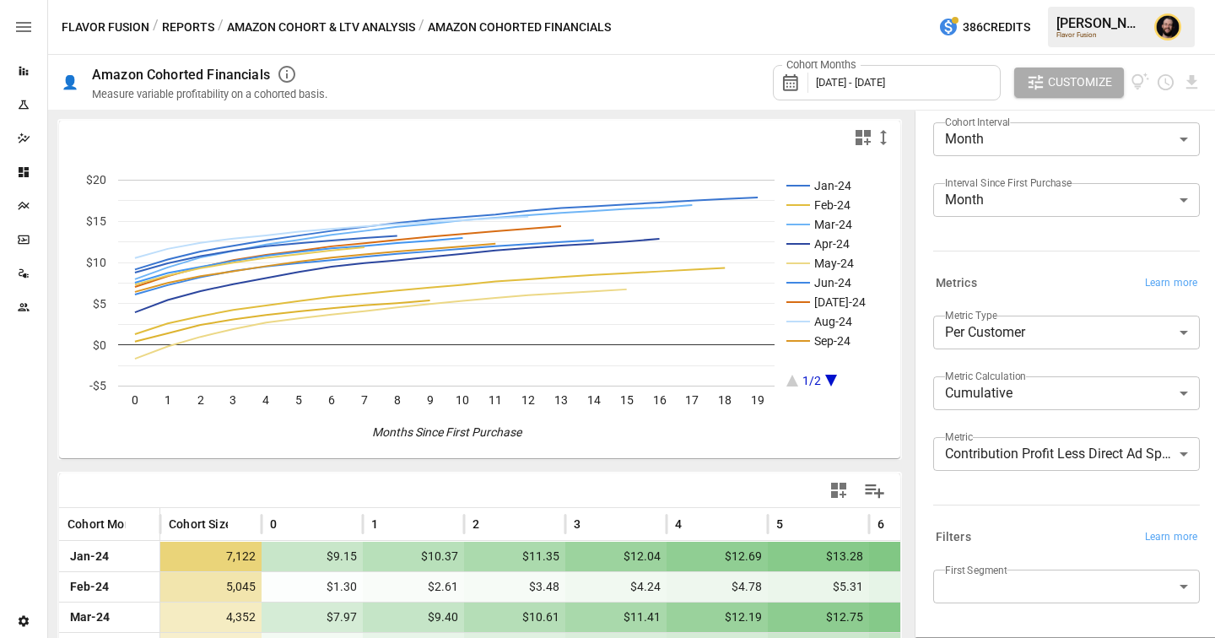
scroll to position [275, 0]
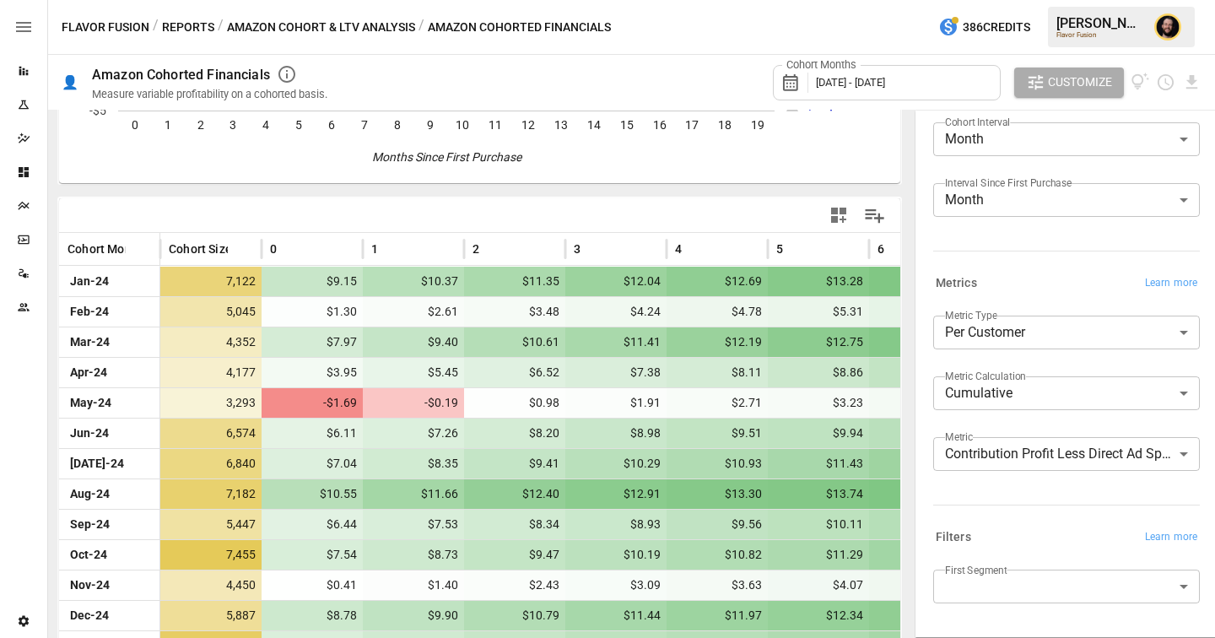
click at [172, 26] on button "Reports" at bounding box center [188, 27] width 52 height 21
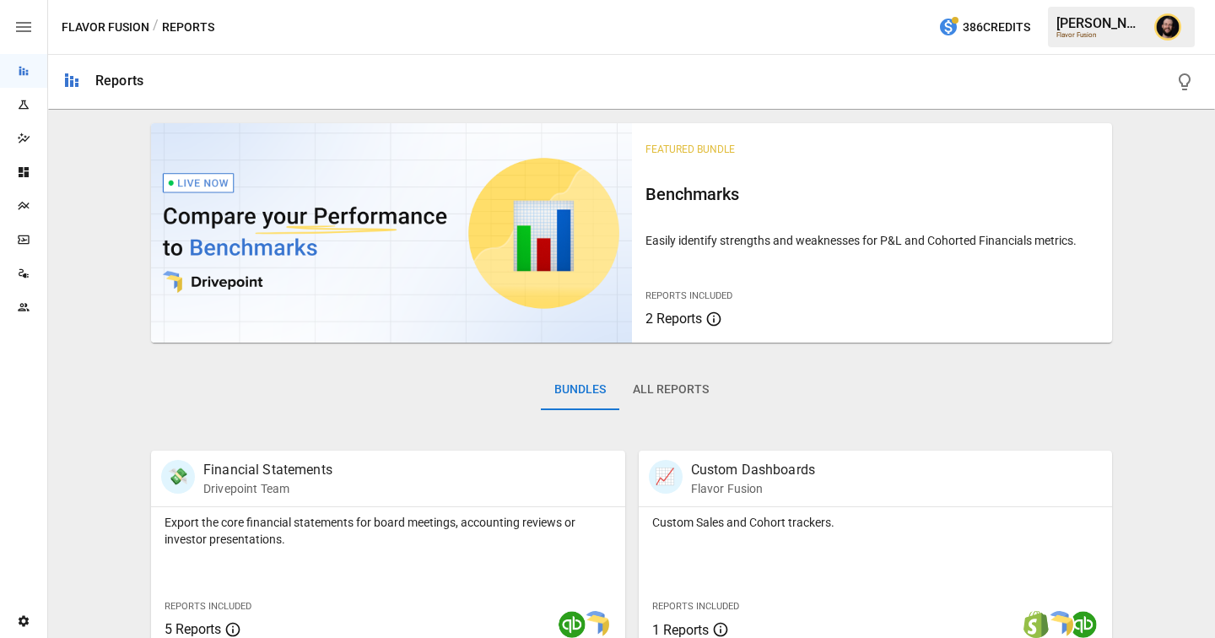
scroll to position [368, 0]
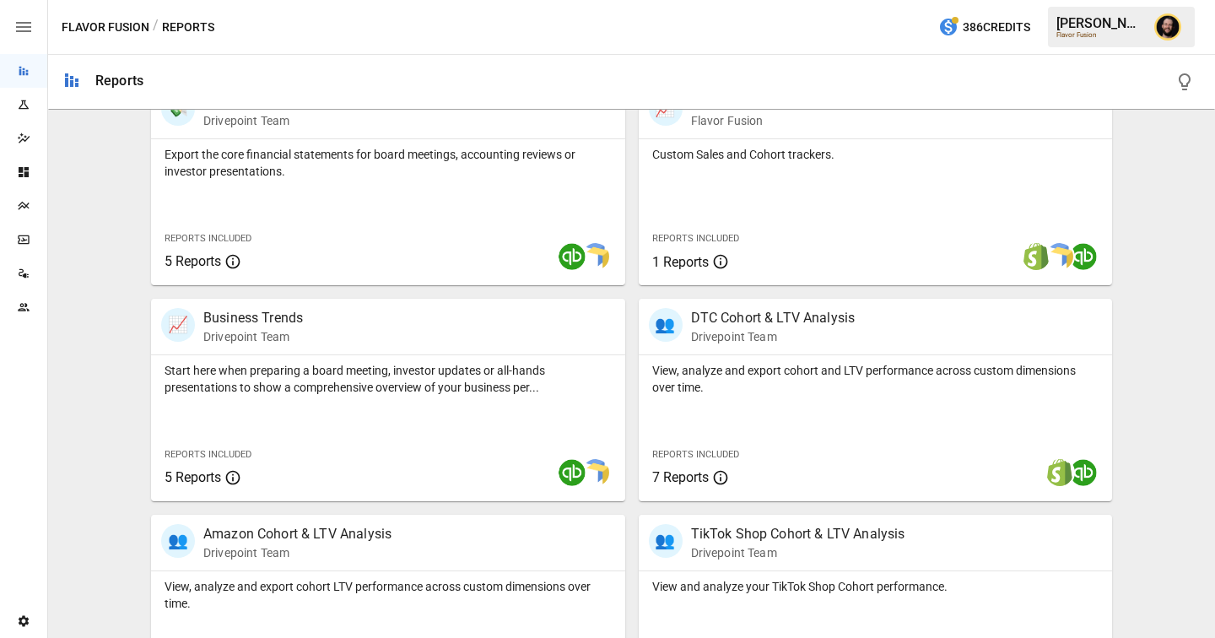
click at [38, 199] on div "Plans" at bounding box center [23, 206] width 47 height 14
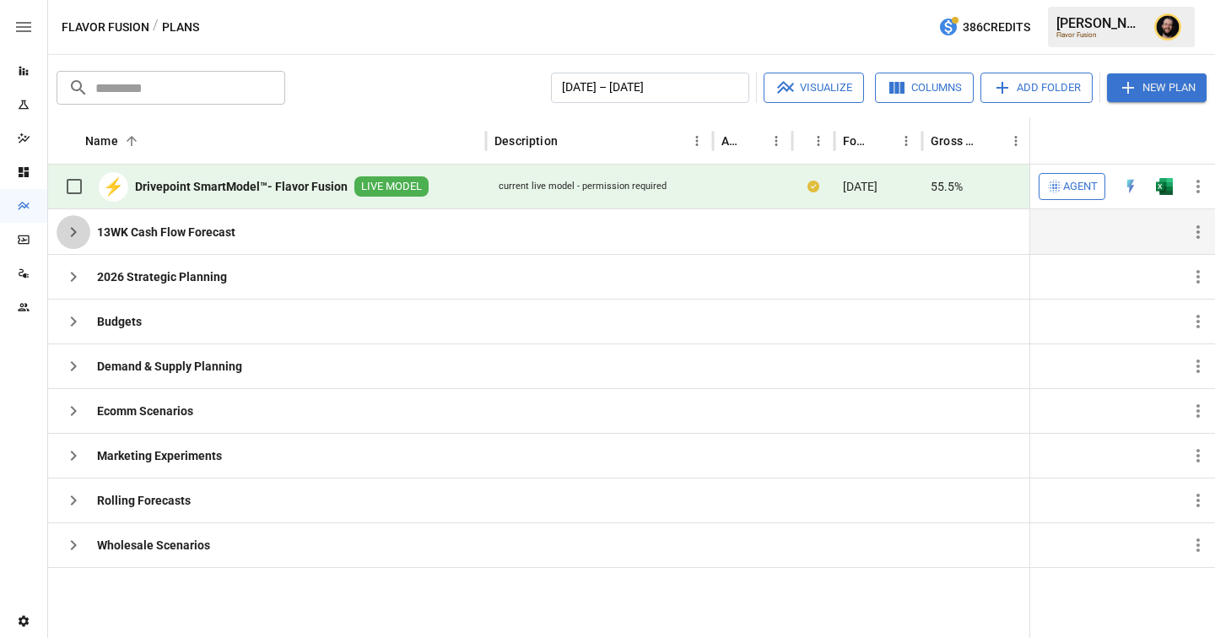
click at [72, 240] on icon "button" at bounding box center [73, 232] width 20 height 20
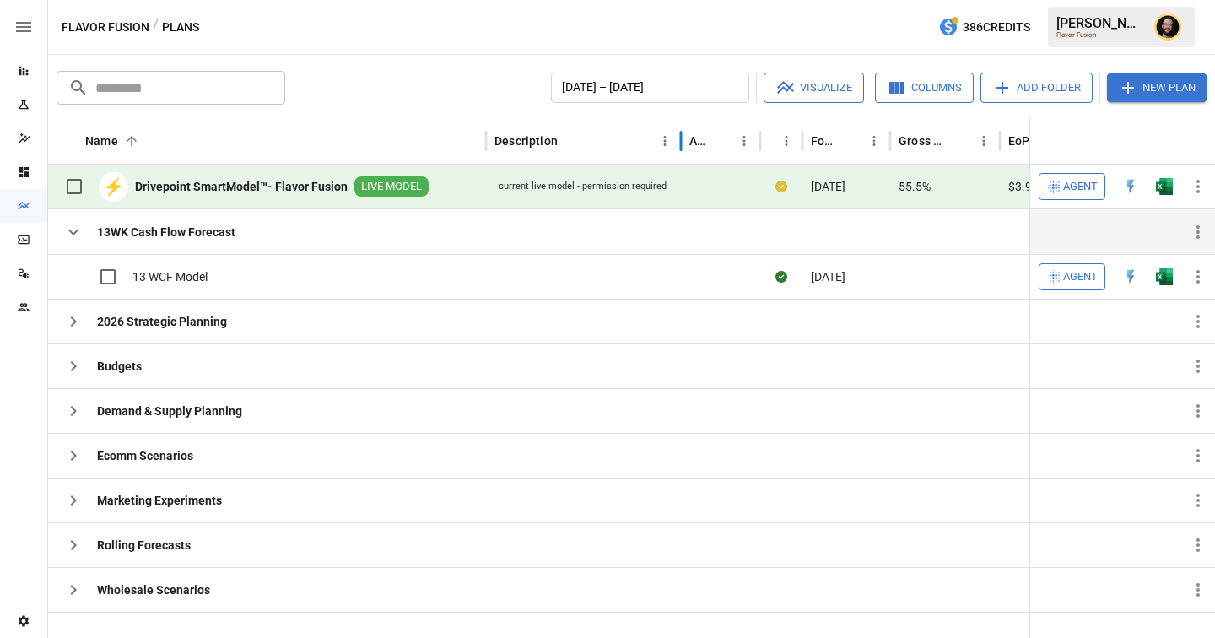
drag, startPoint x: 714, startPoint y: 132, endPoint x: 680, endPoint y: 138, distance: 34.4
click at [680, 138] on div at bounding box center [681, 140] width 8 height 47
click at [78, 365] on icon "button" at bounding box center [73, 366] width 20 height 20
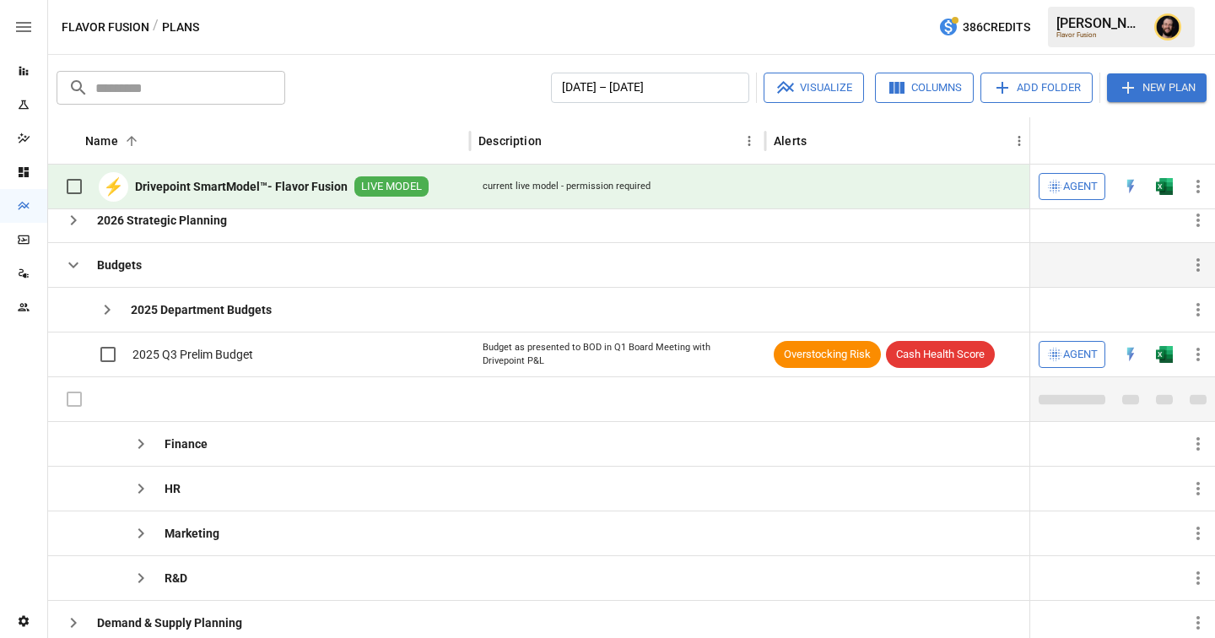
scroll to position [52, 0]
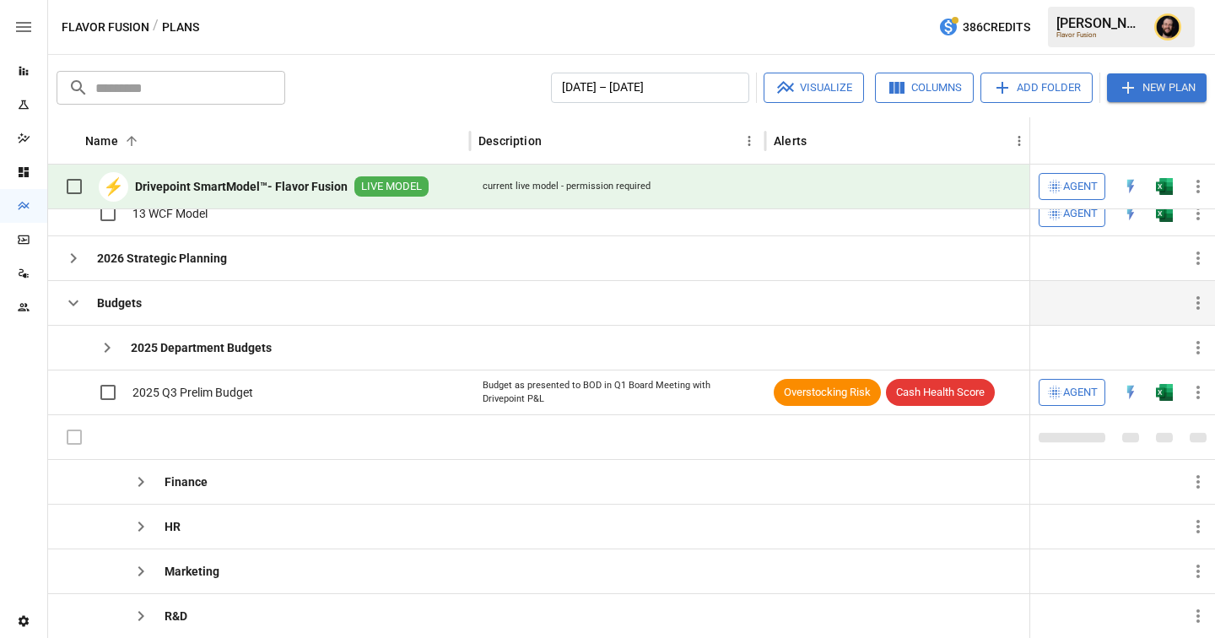
click at [74, 305] on icon "button" at bounding box center [73, 303] width 20 height 20
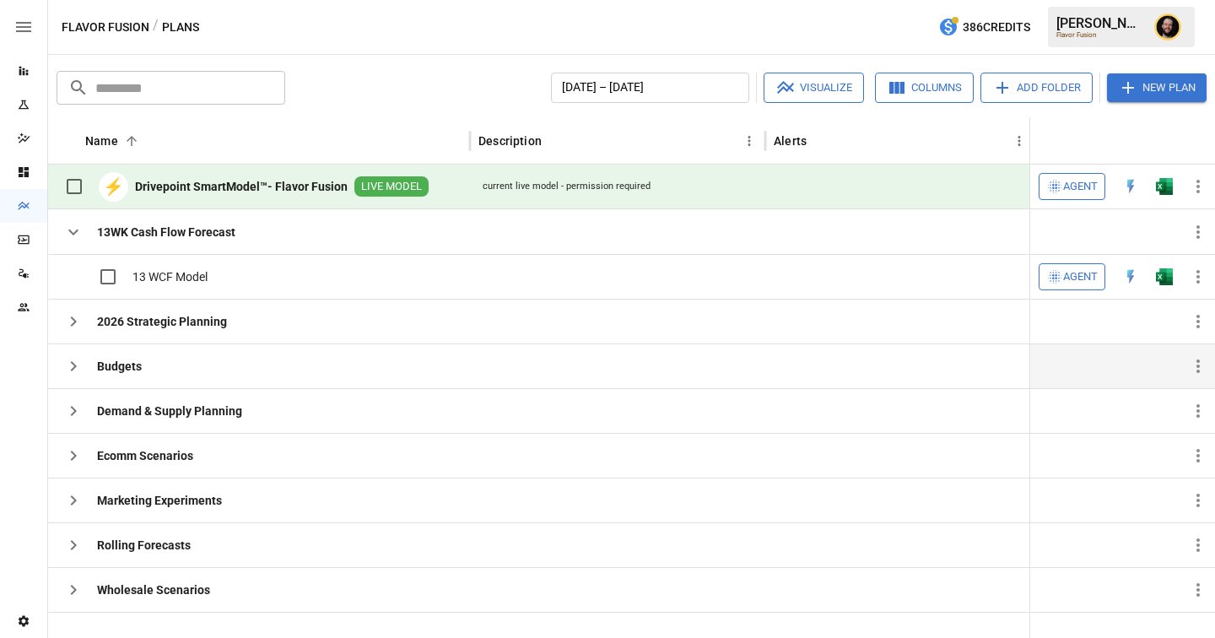
scroll to position [0, 0]
click at [78, 403] on icon "button" at bounding box center [73, 411] width 20 height 20
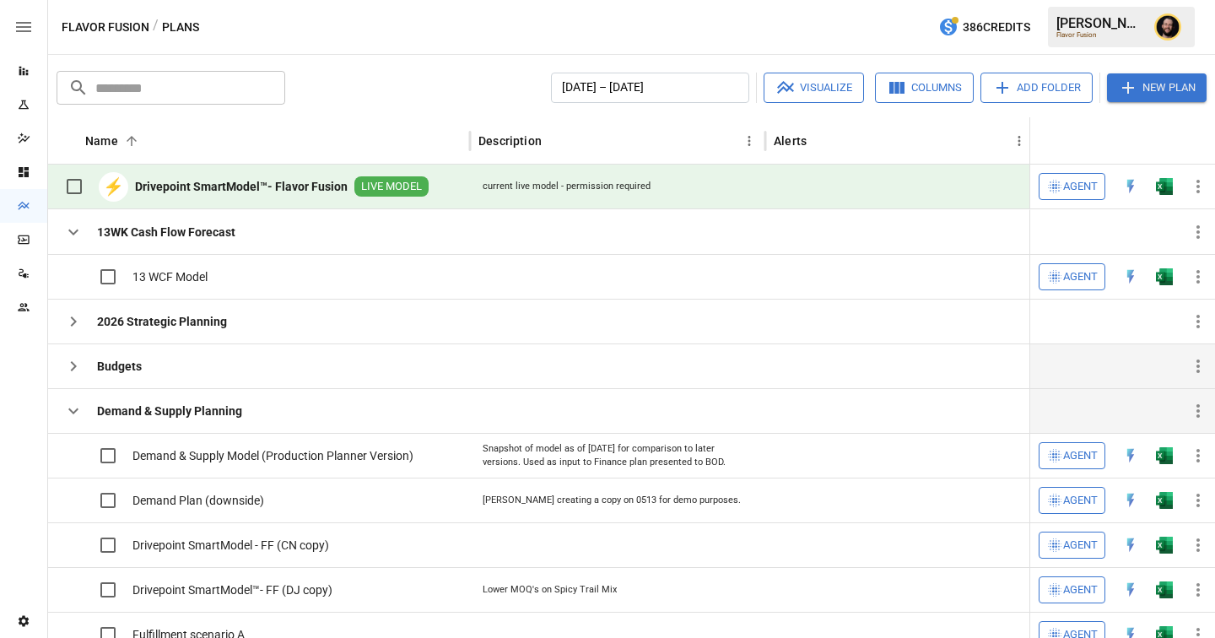
scroll to position [146, 0]
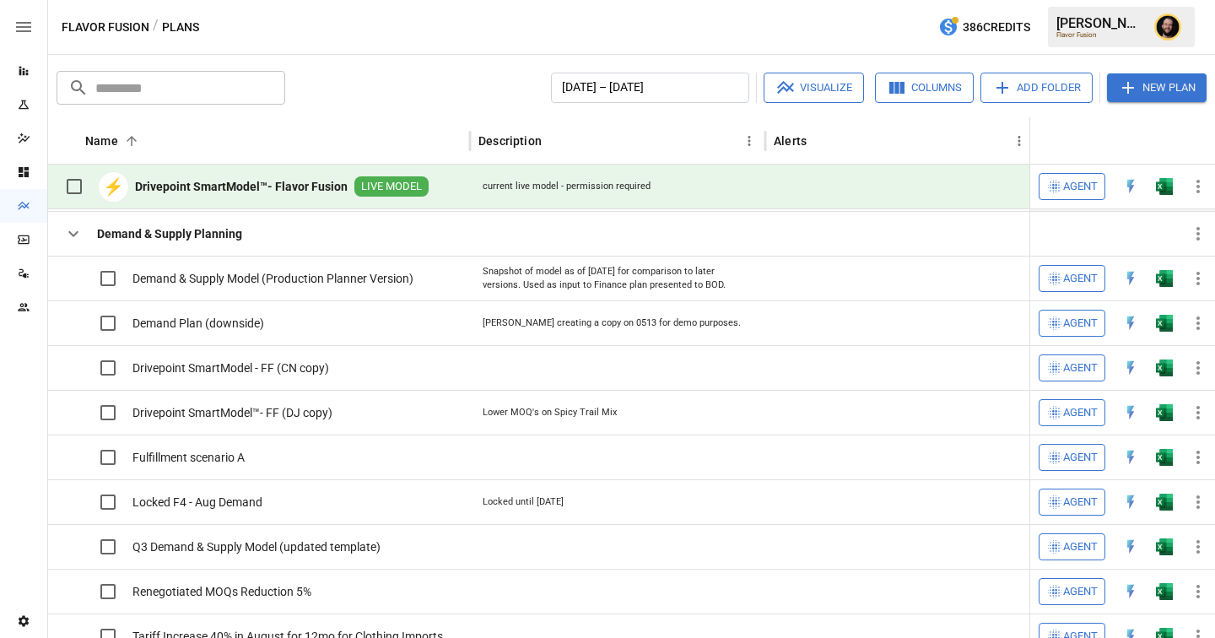
click at [76, 234] on icon "button" at bounding box center [73, 234] width 20 height 20
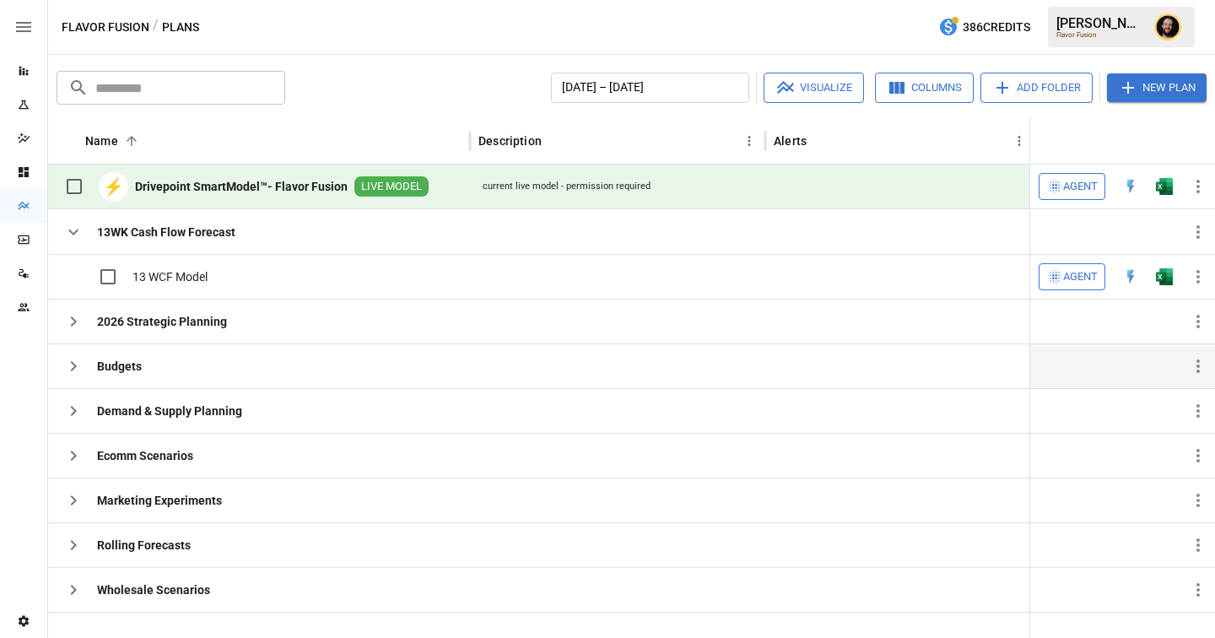
scroll to position [0, 0]
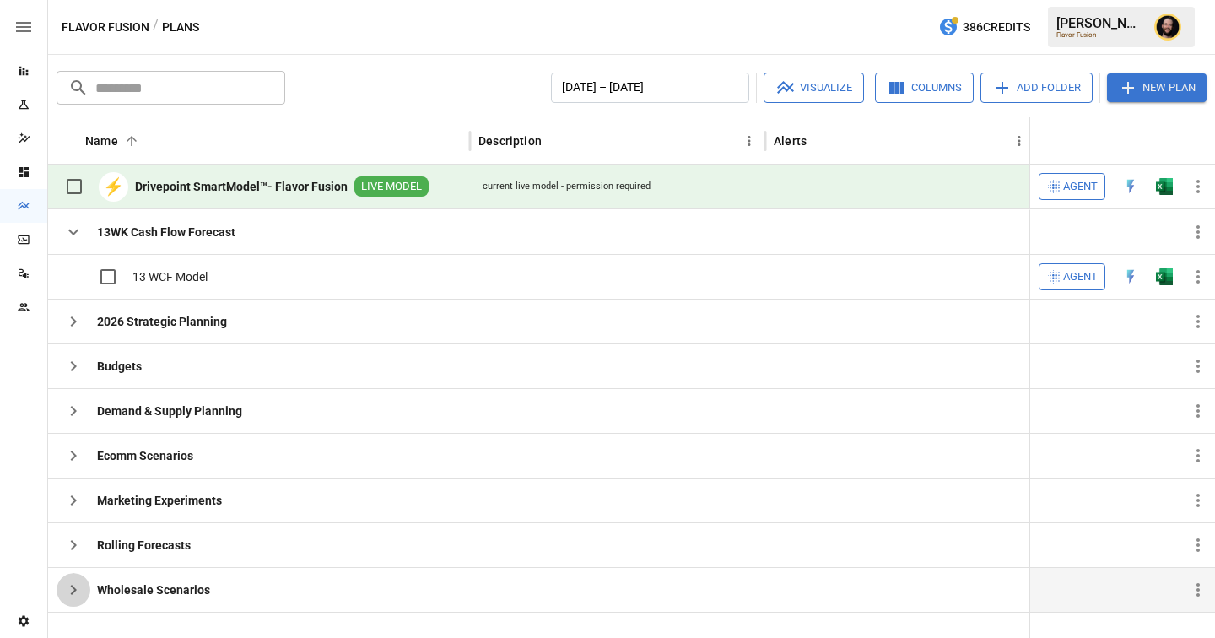
click at [75, 589] on icon "button" at bounding box center [74, 590] width 6 height 10
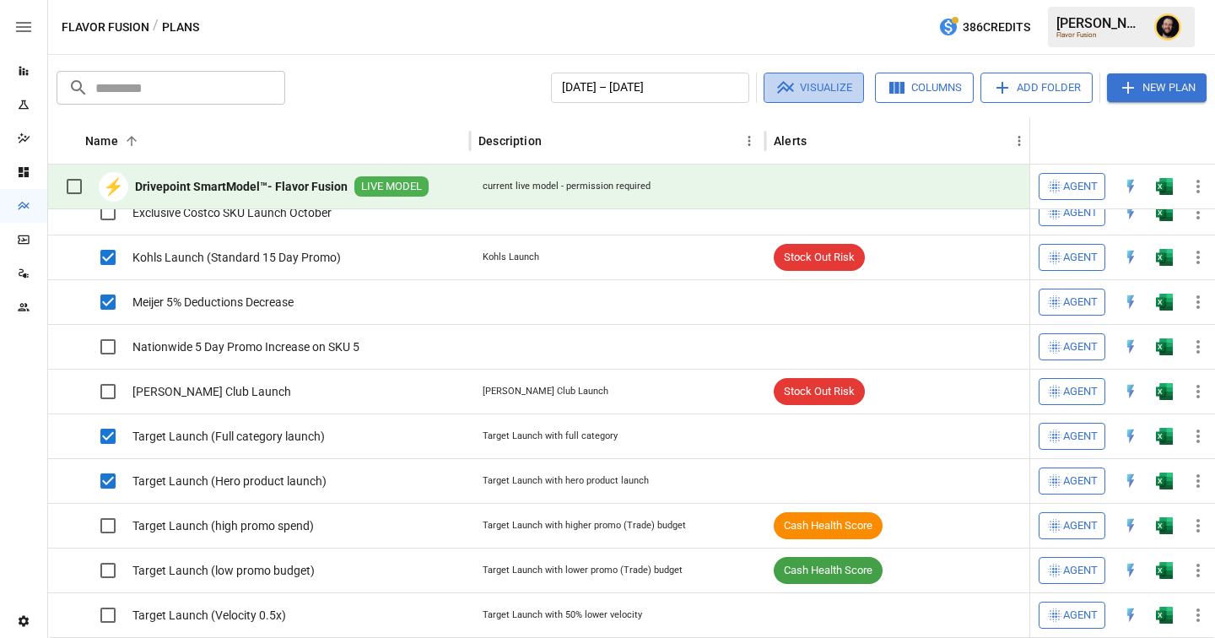
click at [832, 85] on button "Visualize" at bounding box center [814, 88] width 100 height 30
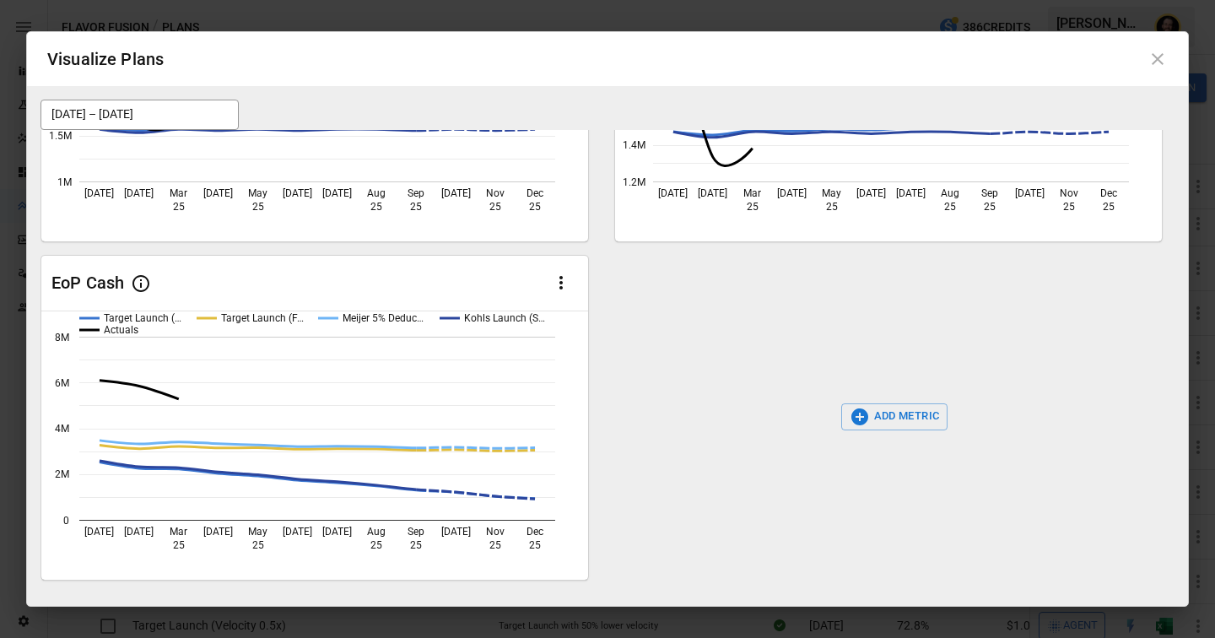
click at [909, 410] on button "ADD METRIC" at bounding box center [894, 416] width 107 height 27
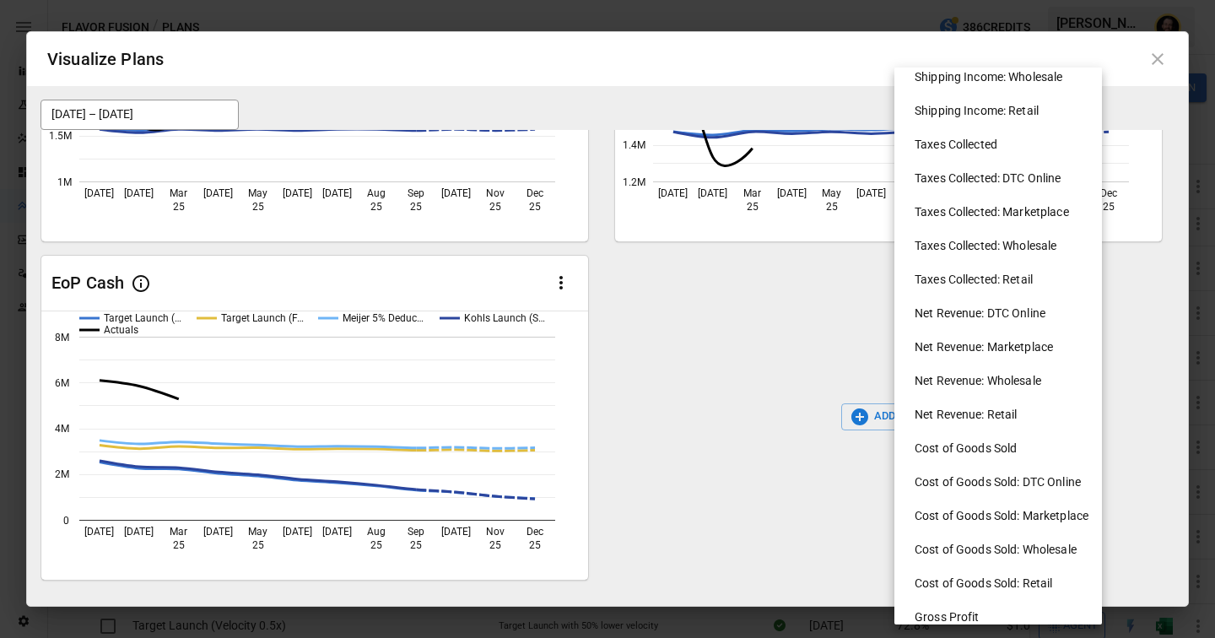
click at [983, 347] on li "Net Revenue: Marketplace" at bounding box center [1005, 347] width 208 height 34
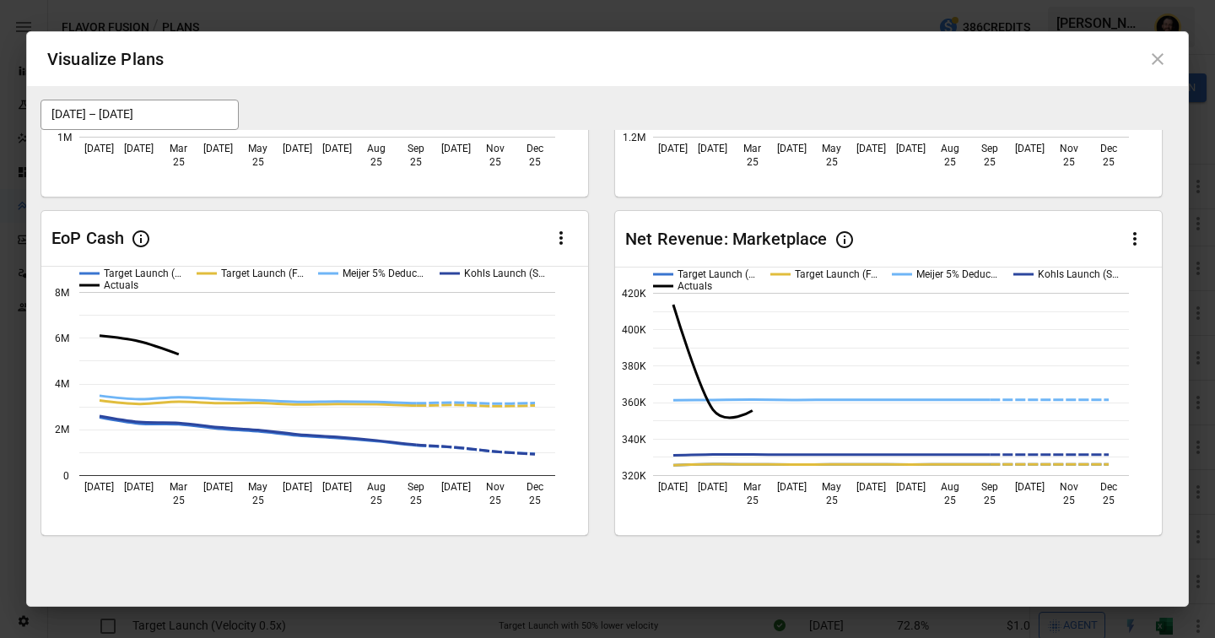
click at [1162, 65] on icon at bounding box center [1158, 59] width 20 height 20
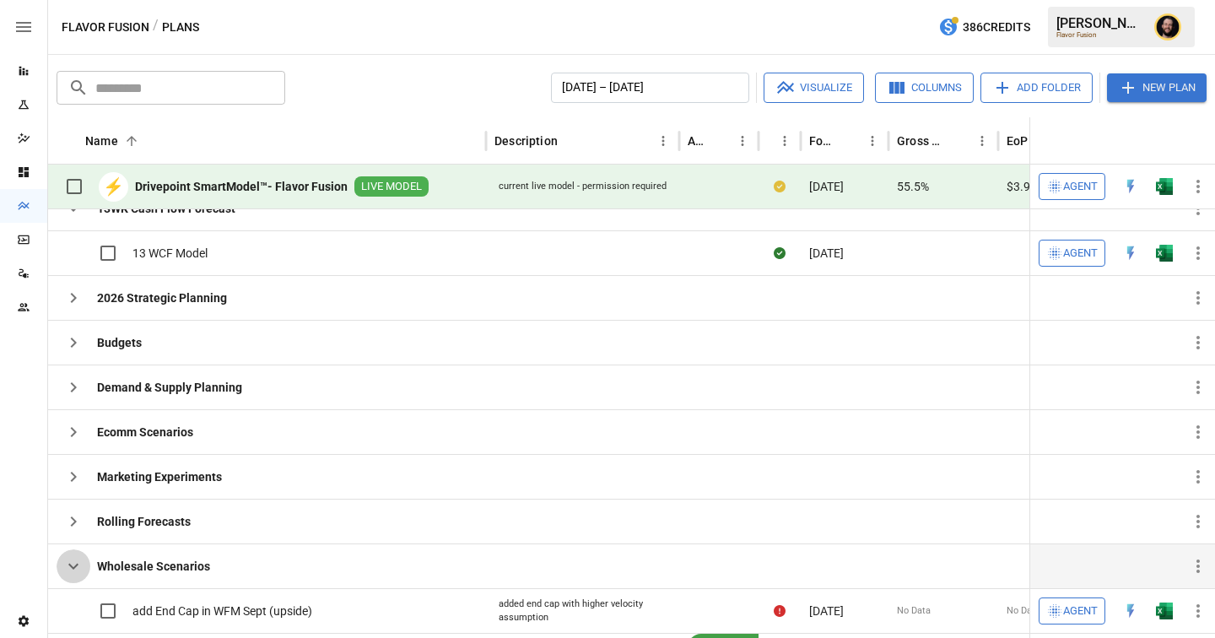
click at [70, 562] on icon "button" at bounding box center [73, 566] width 20 height 20
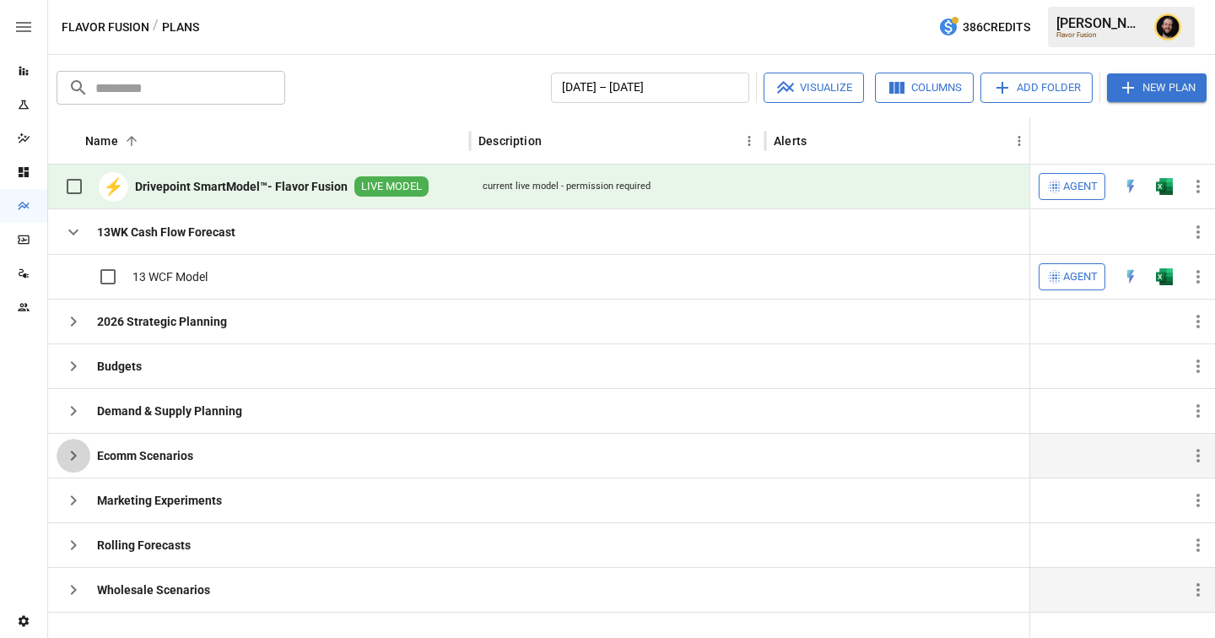
click at [78, 459] on icon "button" at bounding box center [73, 456] width 20 height 20
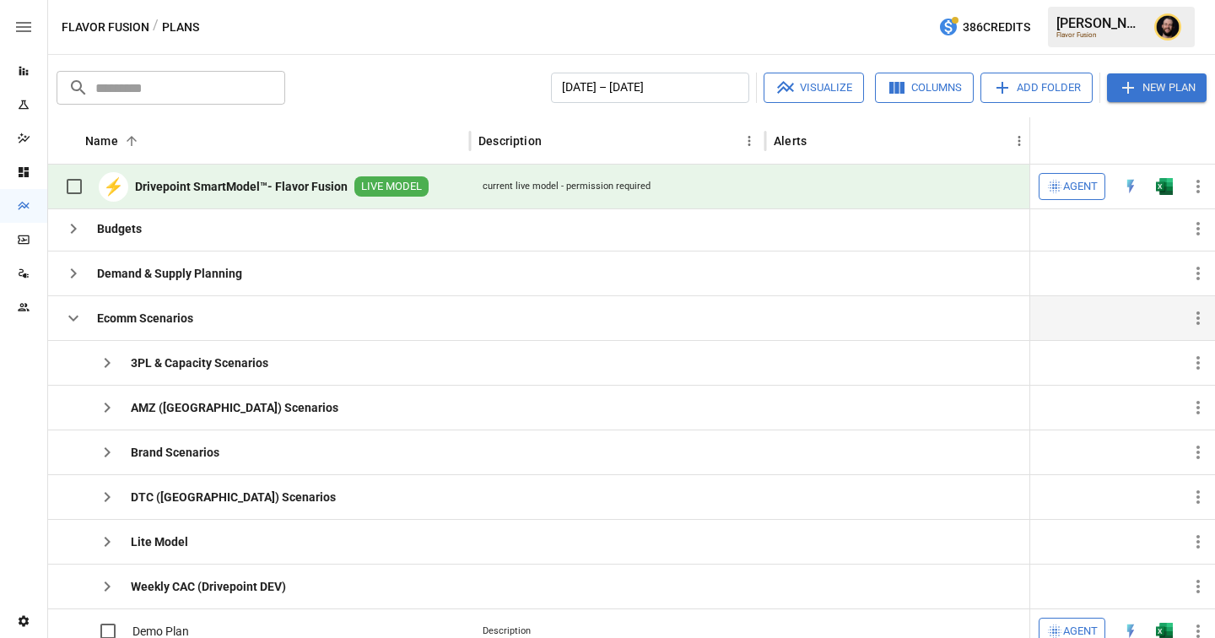
scroll to position [152, 0]
